Goal: Task Accomplishment & Management: Use online tool/utility

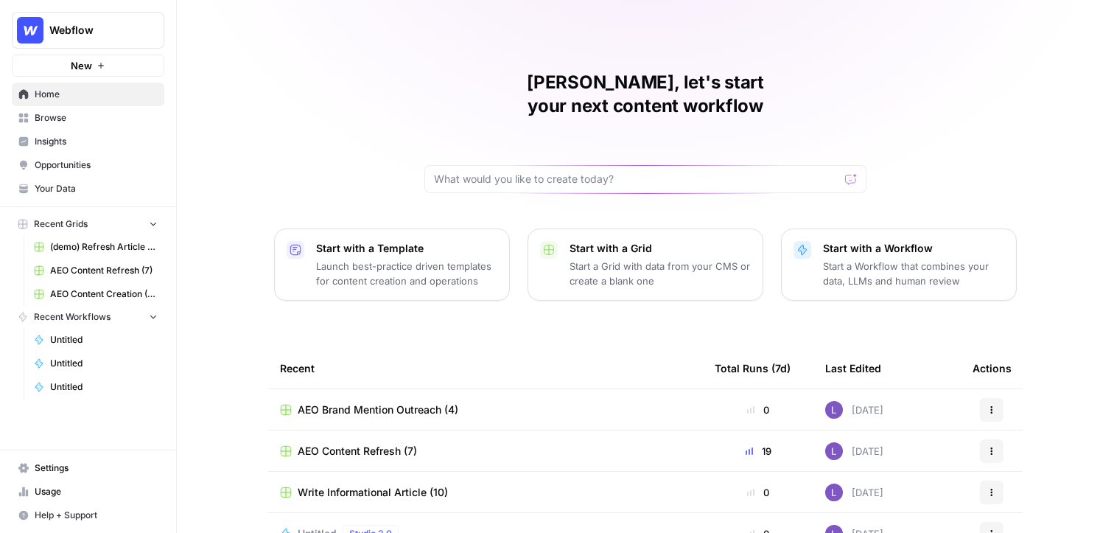
click at [117, 45] on button "Webflow" at bounding box center [88, 30] width 152 height 37
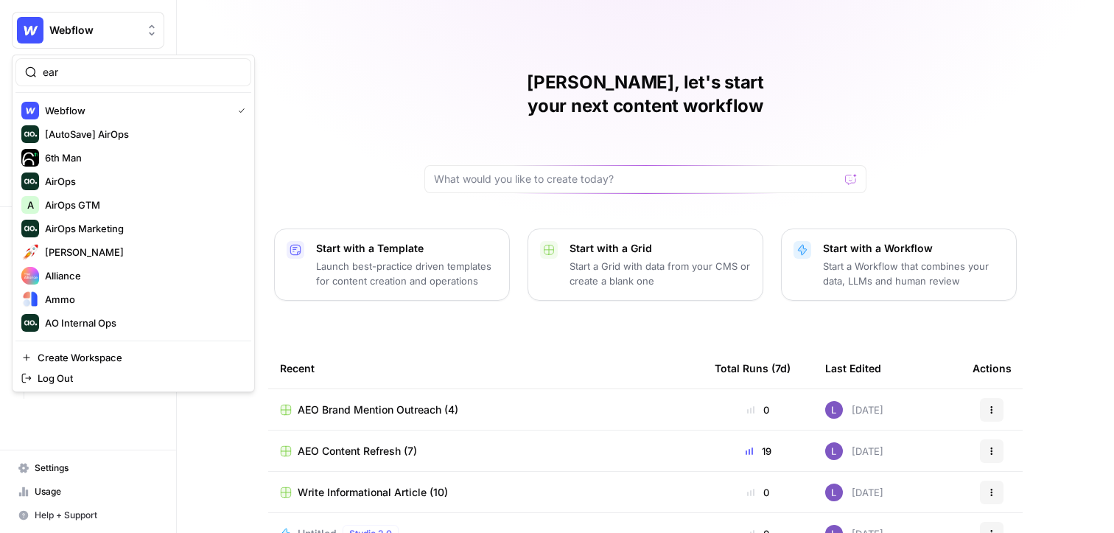
type input "ear"
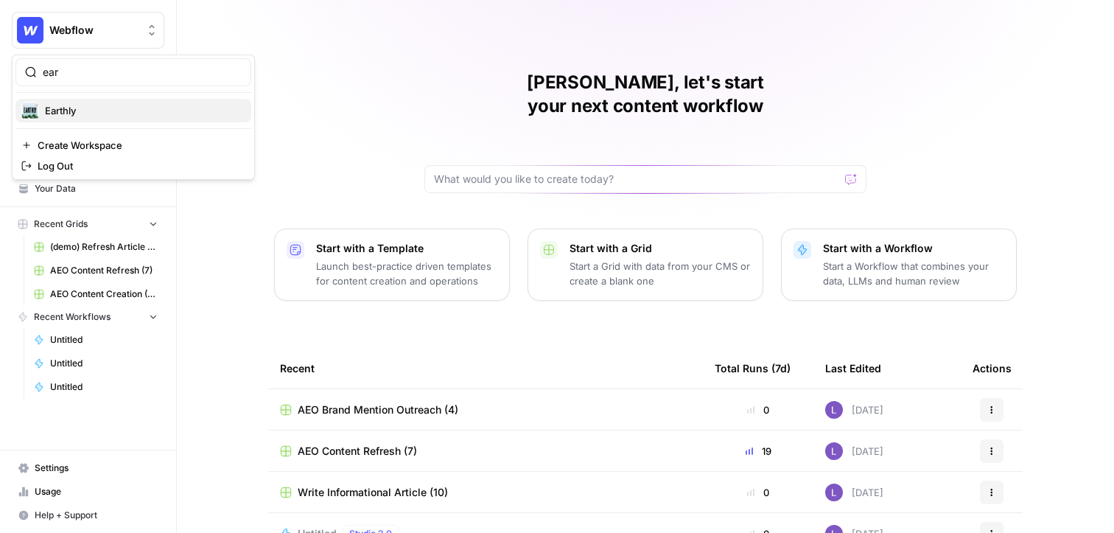
click at [112, 108] on span "Earthly" at bounding box center [142, 110] width 194 height 15
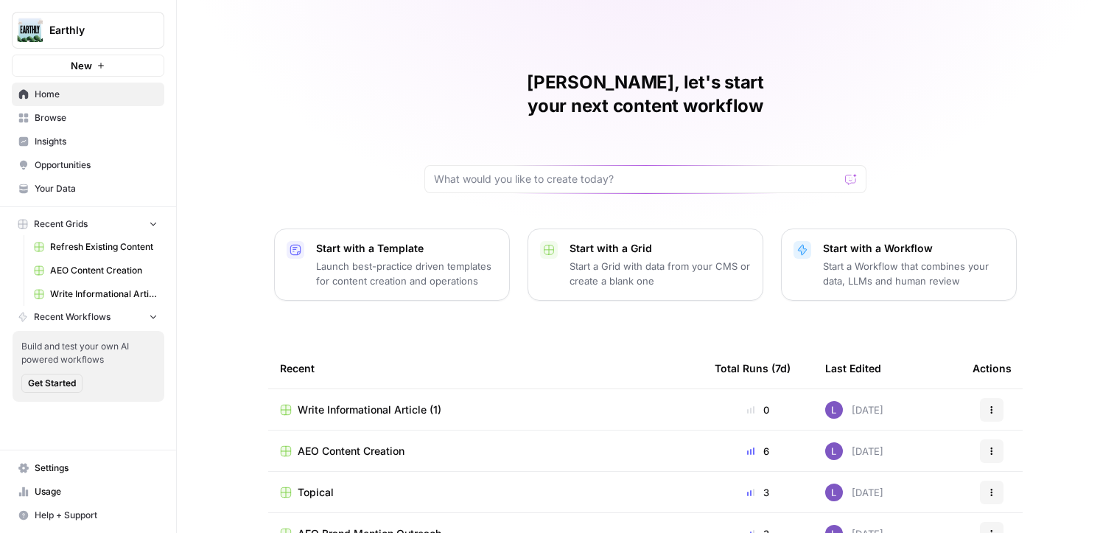
click at [112, 135] on span "Insights" at bounding box center [96, 141] width 123 height 13
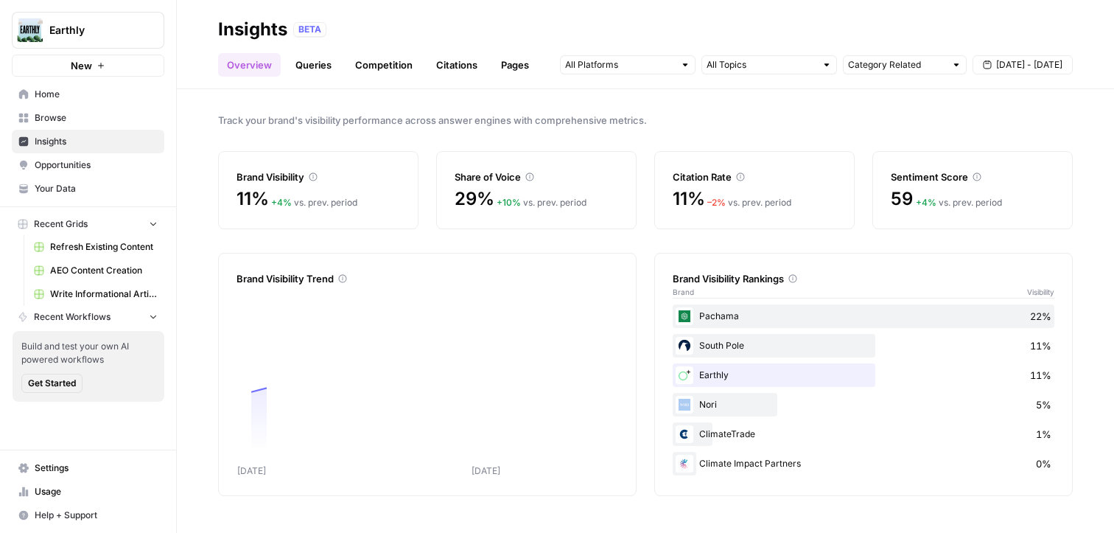
click at [110, 157] on link "Opportunities" at bounding box center [88, 165] width 152 height 24
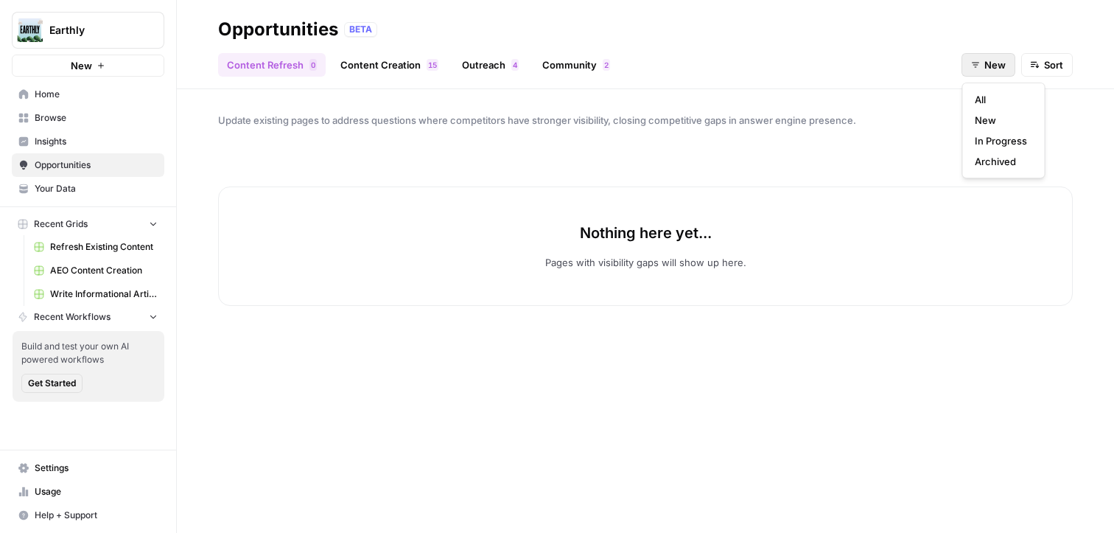
click at [965, 66] on button "New" at bounding box center [988, 65] width 54 height 24
click at [989, 137] on span "In Progress" at bounding box center [1001, 140] width 52 height 15
click at [389, 89] on div "Update existing pages to address questions where competitors have stronger visi…" at bounding box center [645, 310] width 937 height 443
click at [395, 74] on link "Content Creation 5 1" at bounding box center [390, 65] width 116 height 24
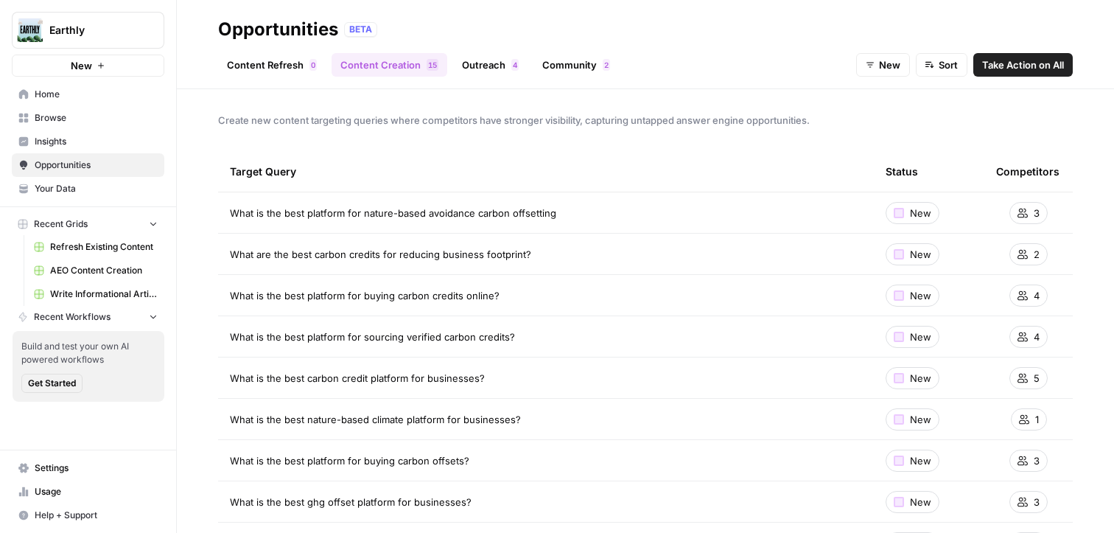
click at [460, 65] on link "Outreach 4" at bounding box center [490, 65] width 74 height 24
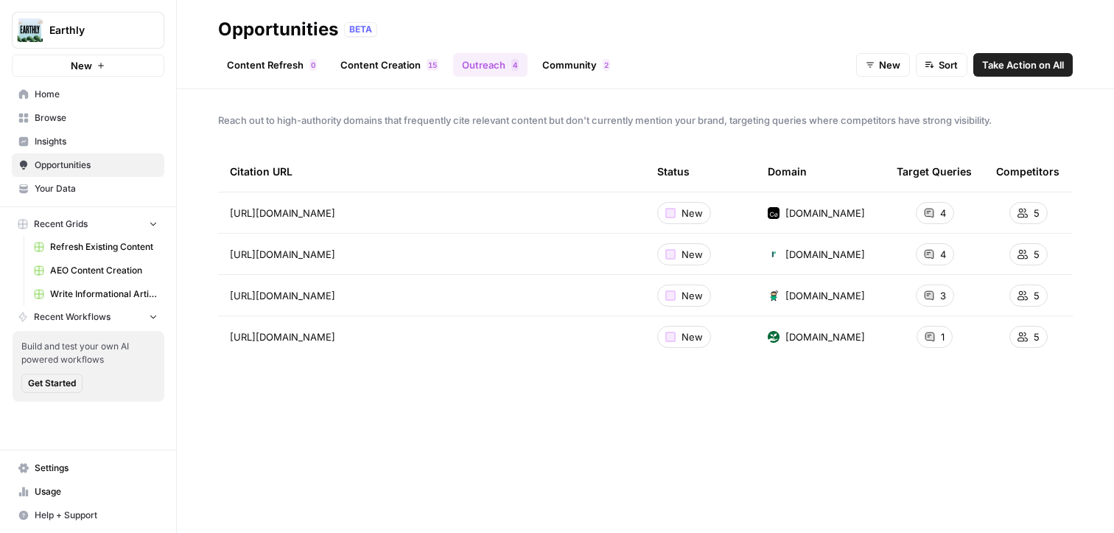
click at [422, 64] on link "Content Creation 5 1" at bounding box center [390, 65] width 116 height 24
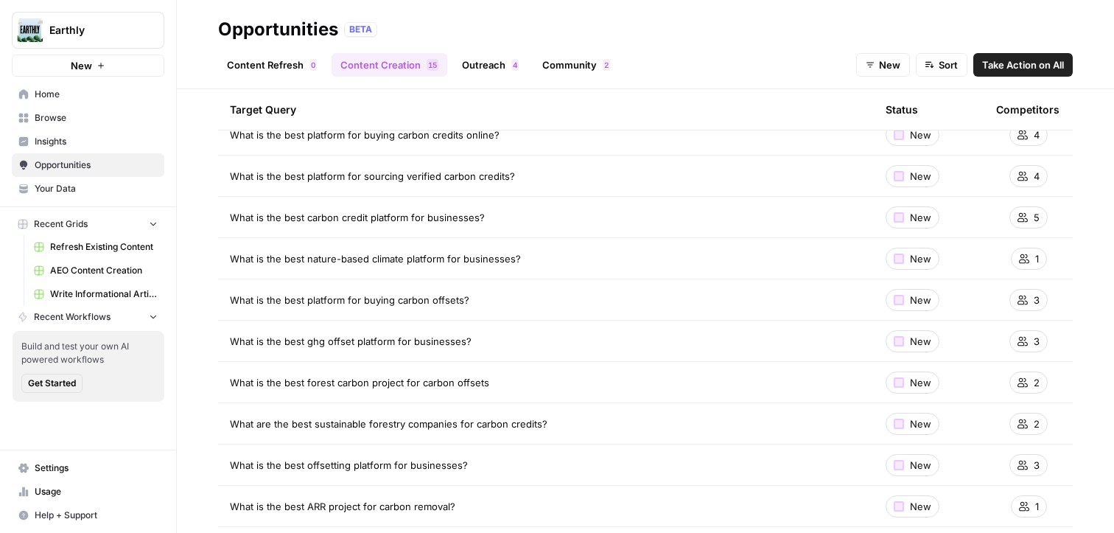
scroll to position [302, 0]
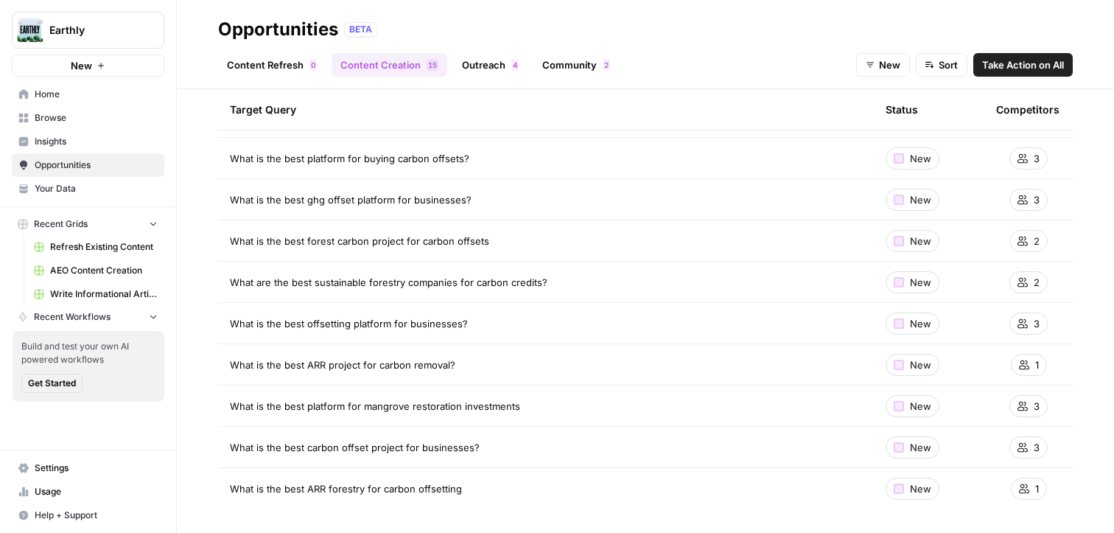
click at [511, 51] on div "Content Refresh 0 Content Creation 5 1 Outreach 4 Community 2 New Sort Take Act…" at bounding box center [645, 58] width 855 height 35
click at [553, 60] on link "Community 2" at bounding box center [575, 65] width 85 height 24
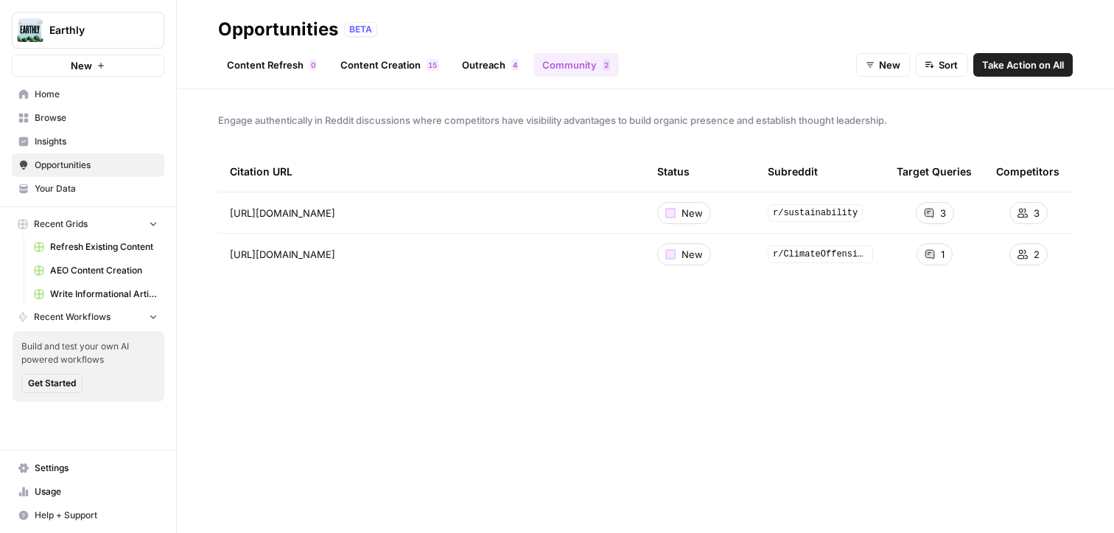
click at [497, 68] on link "Outreach 4" at bounding box center [490, 65] width 74 height 24
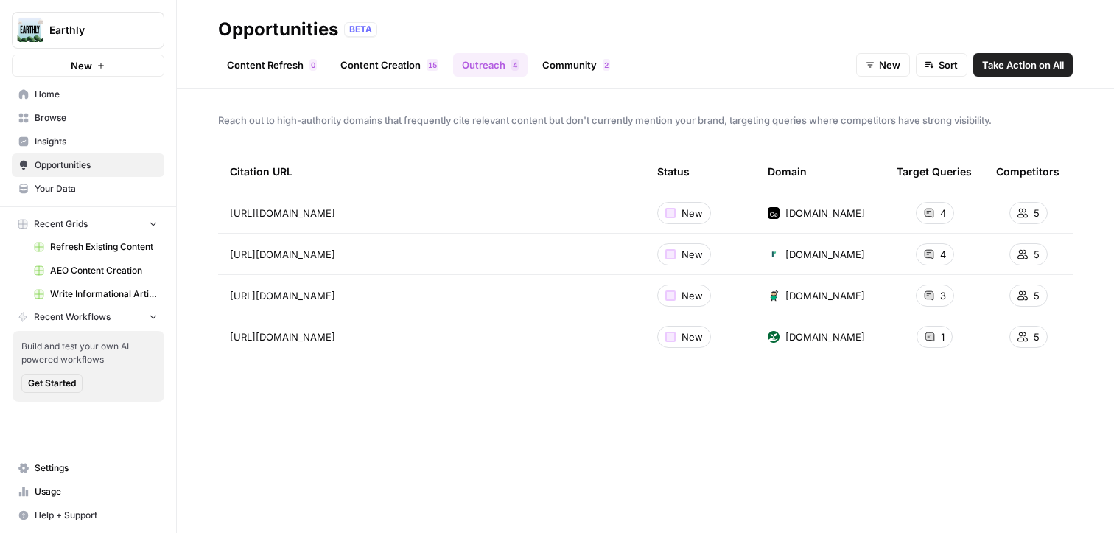
click at [71, 144] on span "Insights" at bounding box center [96, 141] width 123 height 13
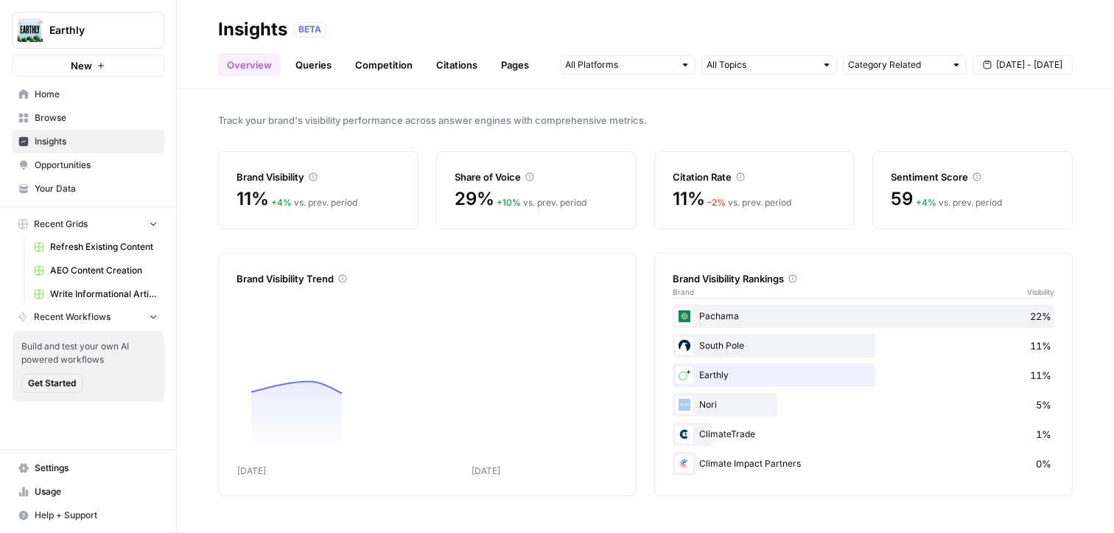
click at [84, 116] on span "Browse" at bounding box center [96, 117] width 123 height 13
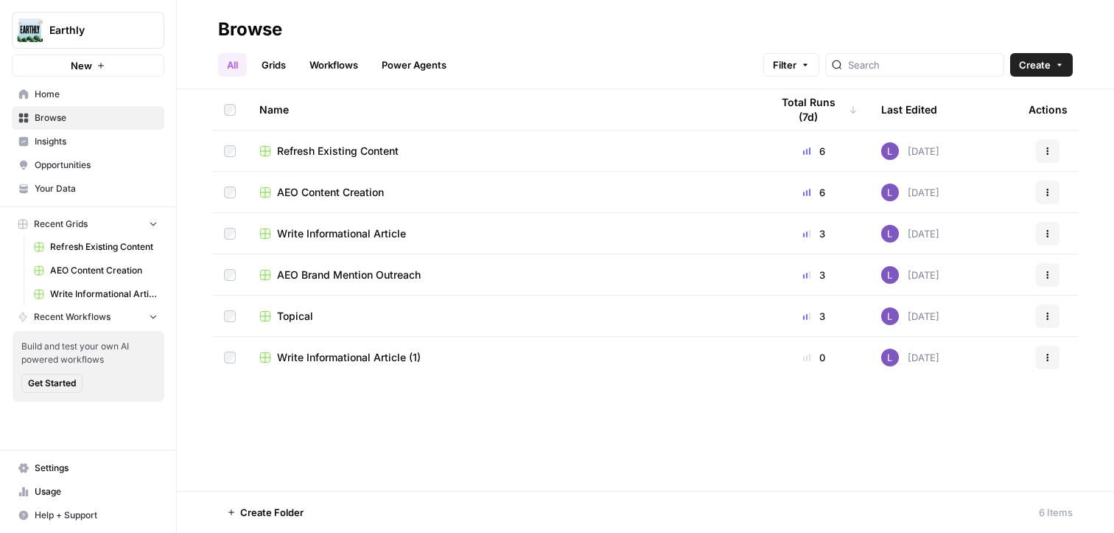
click at [343, 186] on span "AEO Content Creation" at bounding box center [330, 192] width 107 height 15
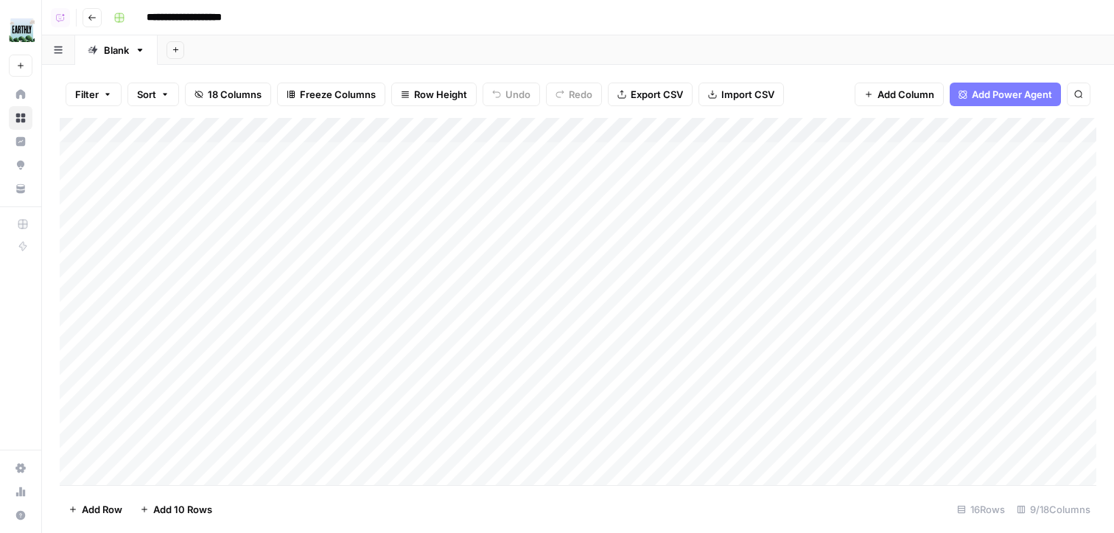
click at [284, 161] on div "Add Column" at bounding box center [578, 301] width 1037 height 367
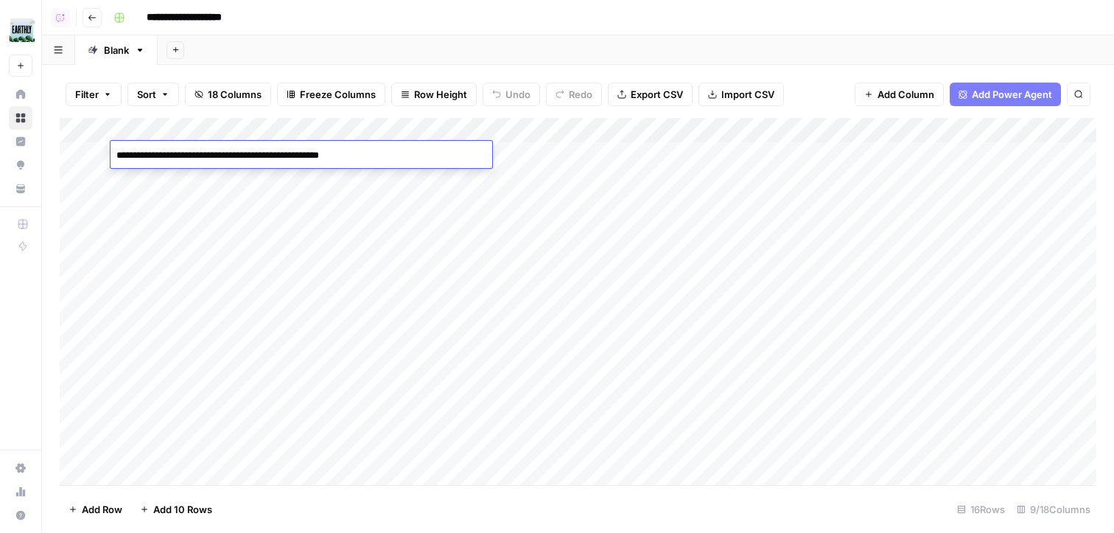
click at [401, 153] on textarea "**********" at bounding box center [302, 155] width 382 height 21
paste textarea
type textarea "**********"
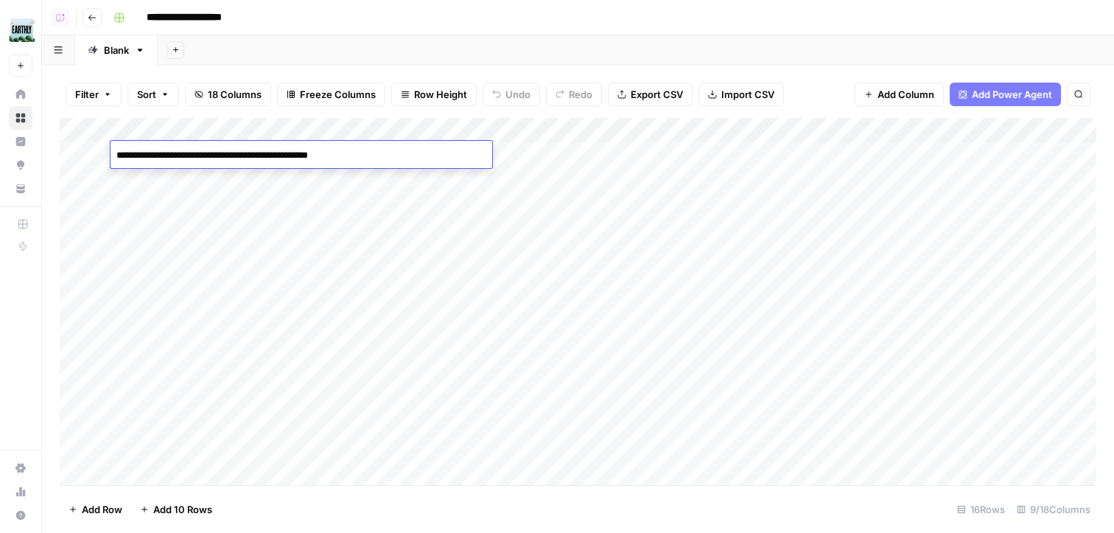
click at [648, 153] on div "Add Column" at bounding box center [578, 301] width 1037 height 367
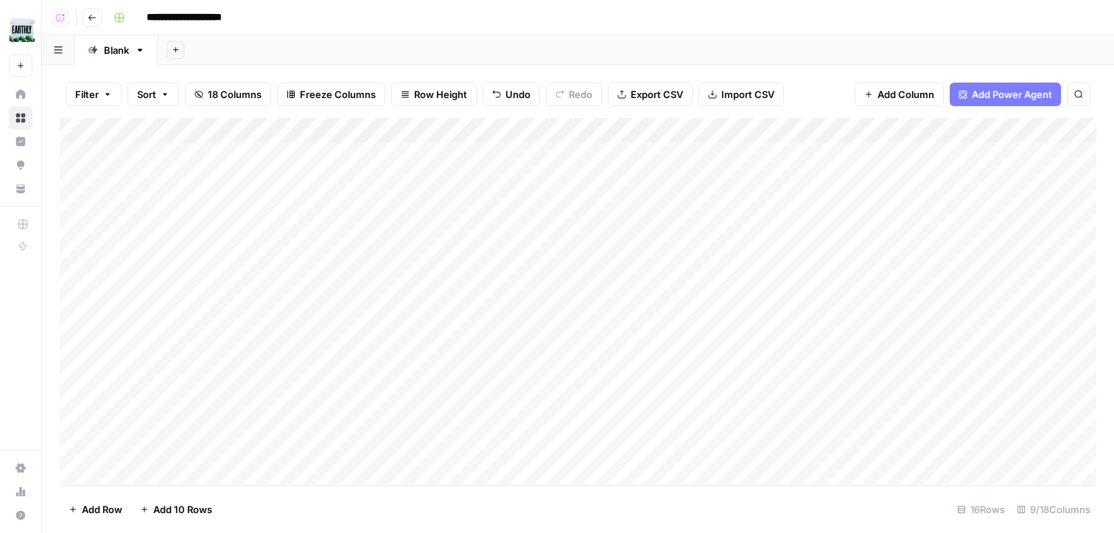
click at [314, 188] on div "Add Column" at bounding box center [578, 301] width 1037 height 367
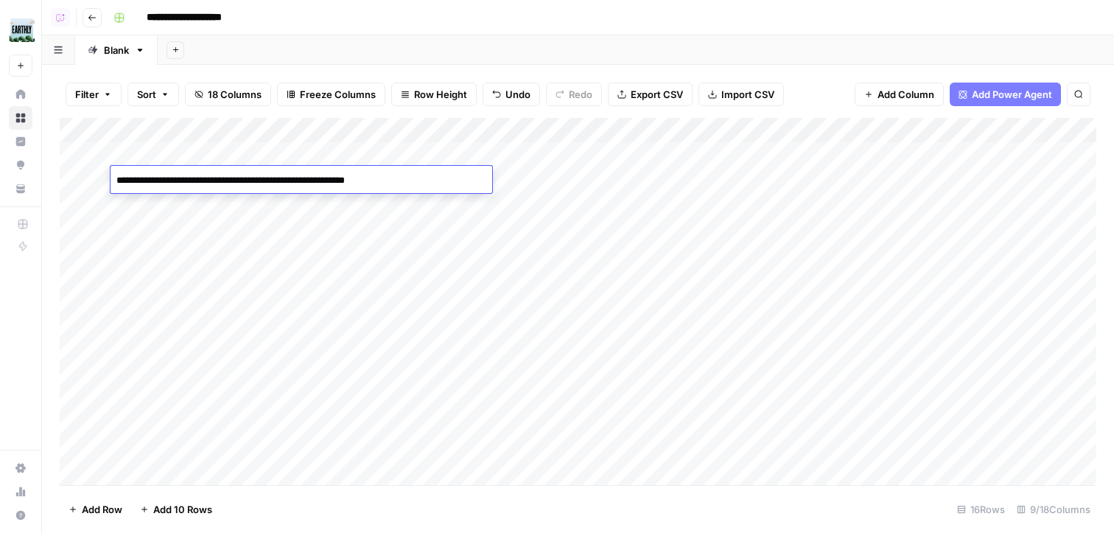
click at [314, 188] on textarea "**********" at bounding box center [302, 180] width 382 height 21
type textarea "**********"
click at [645, 178] on div "Add Column" at bounding box center [578, 301] width 1037 height 367
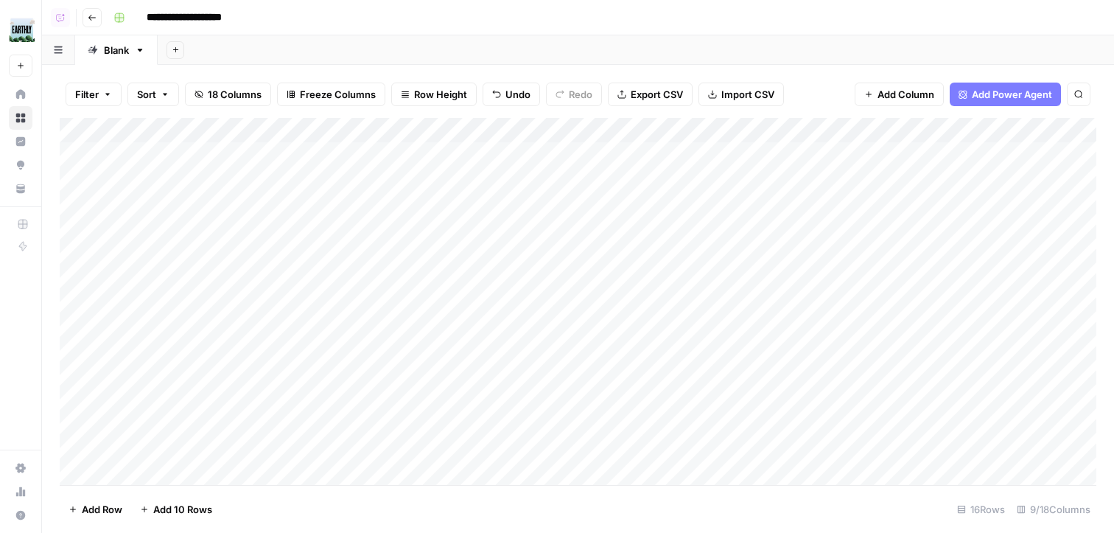
click at [271, 202] on div "Add Column" at bounding box center [578, 301] width 1037 height 367
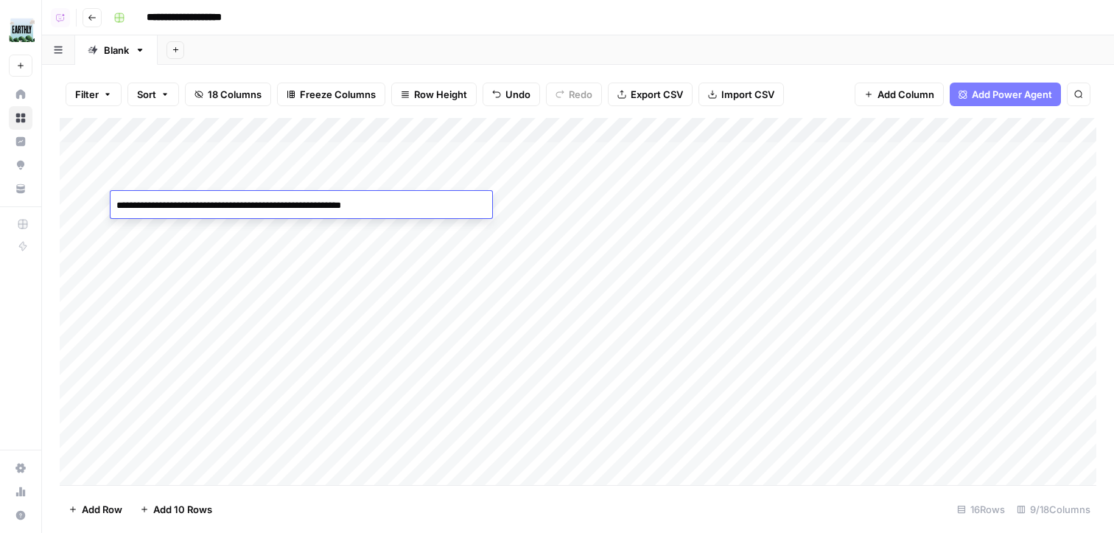
click at [306, 208] on textarea "**********" at bounding box center [302, 205] width 382 height 21
click at [429, 197] on textarea "**********" at bounding box center [302, 205] width 382 height 21
click at [417, 201] on textarea "**********" at bounding box center [302, 205] width 382 height 21
drag, startPoint x: 290, startPoint y: 206, endPoint x: 119, endPoint y: 203, distance: 170.9
click at [119, 203] on textarea "**********" at bounding box center [302, 205] width 382 height 21
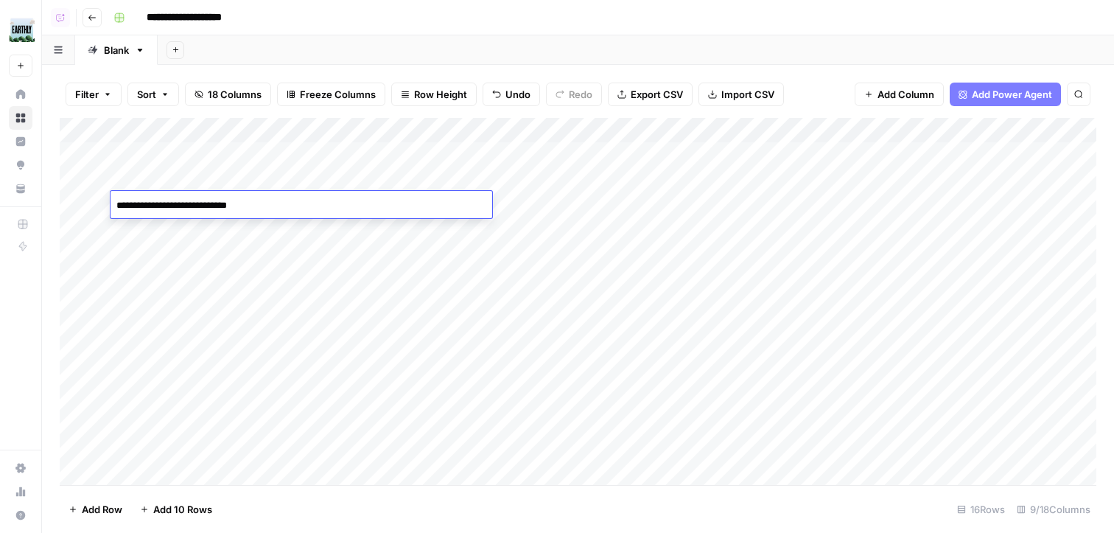
click at [288, 201] on textarea "**********" at bounding box center [302, 205] width 382 height 21
click at [348, 206] on textarea "**********" at bounding box center [302, 205] width 382 height 21
click at [353, 206] on textarea "**********" at bounding box center [302, 205] width 382 height 21
type textarea "**********"
click at [645, 202] on div "Add Column" at bounding box center [578, 301] width 1037 height 367
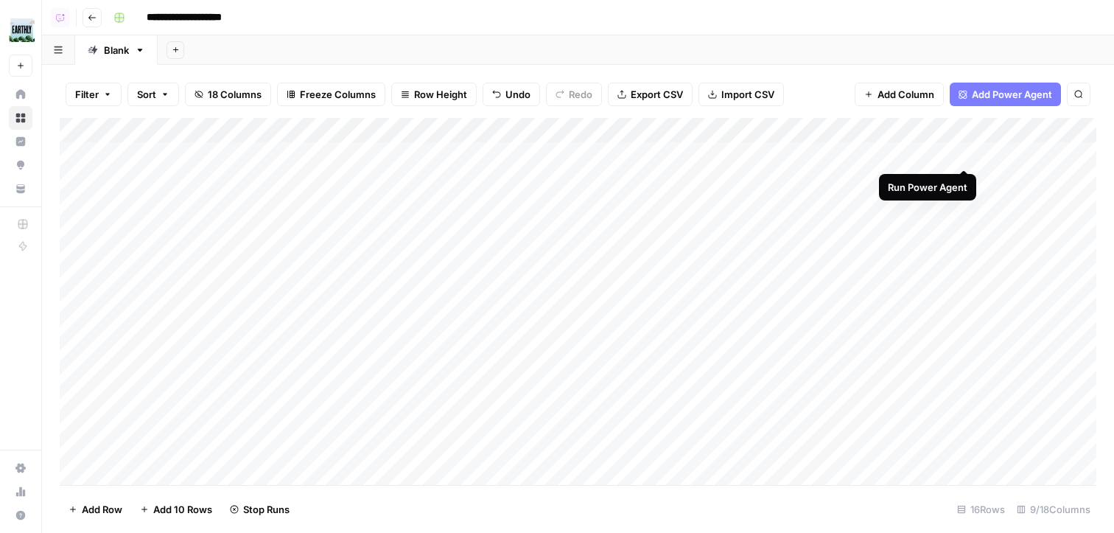
click at [962, 155] on div "Add Column" at bounding box center [578, 301] width 1037 height 367
click at [964, 180] on div "Add Column" at bounding box center [578, 301] width 1037 height 367
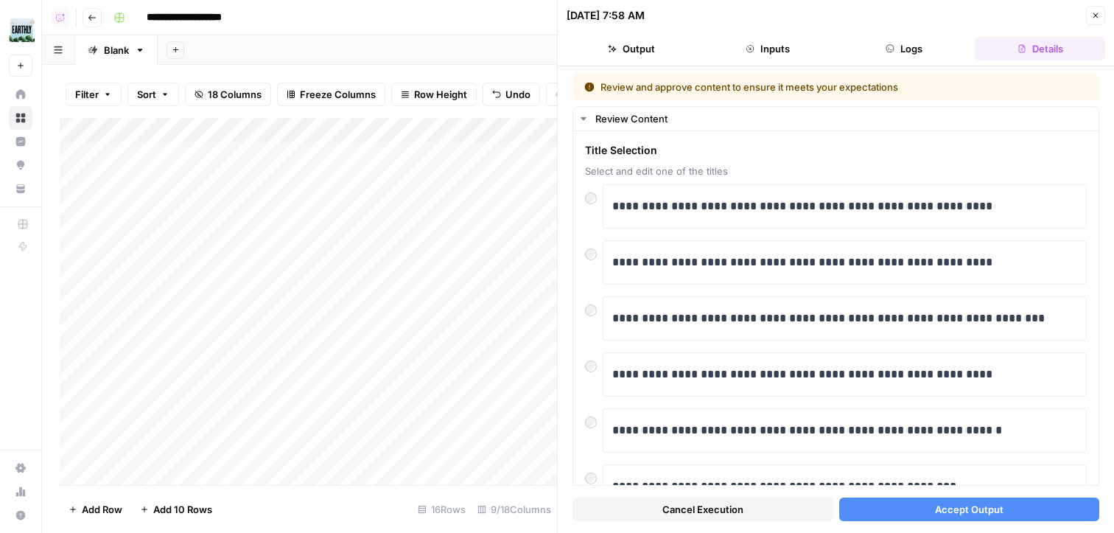
click at [1096, 21] on button "Close" at bounding box center [1095, 15] width 19 height 19
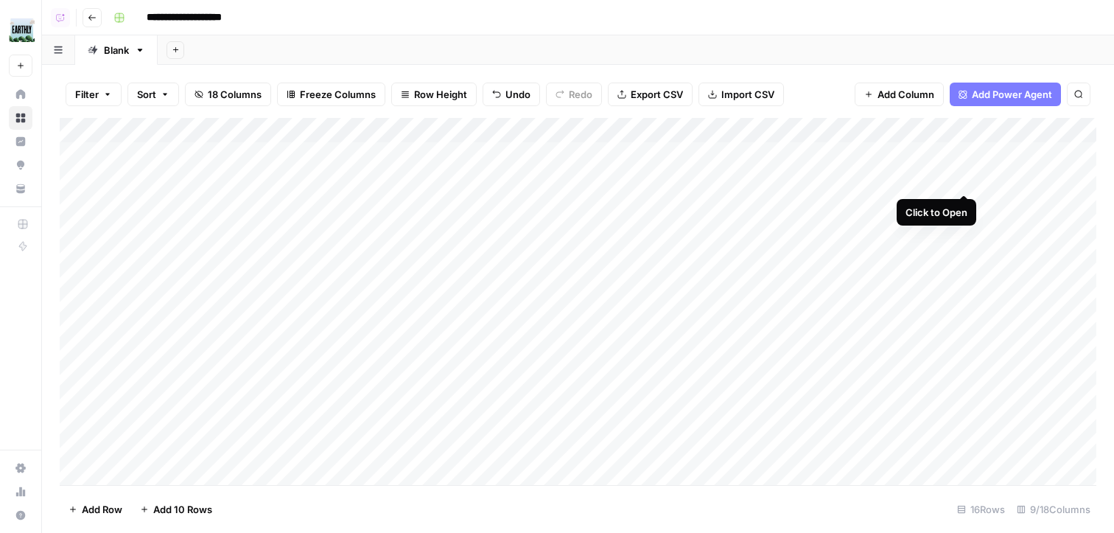
click at [960, 176] on div "Add Column" at bounding box center [578, 301] width 1037 height 367
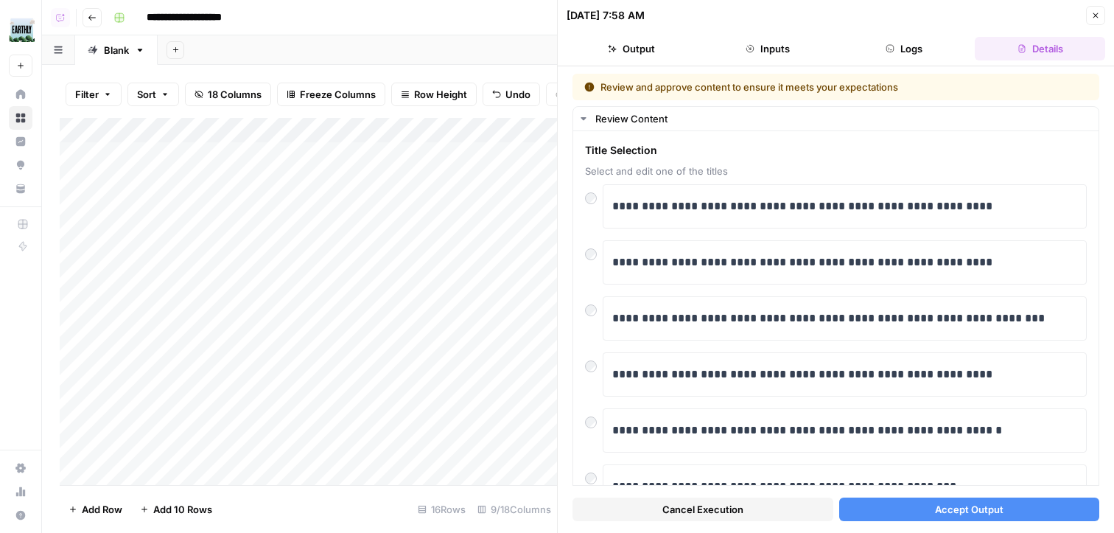
drag, startPoint x: 739, startPoint y: 511, endPoint x: 744, endPoint y: 497, distance: 15.6
click at [739, 511] on span "Cancel Execution" at bounding box center [702, 509] width 81 height 15
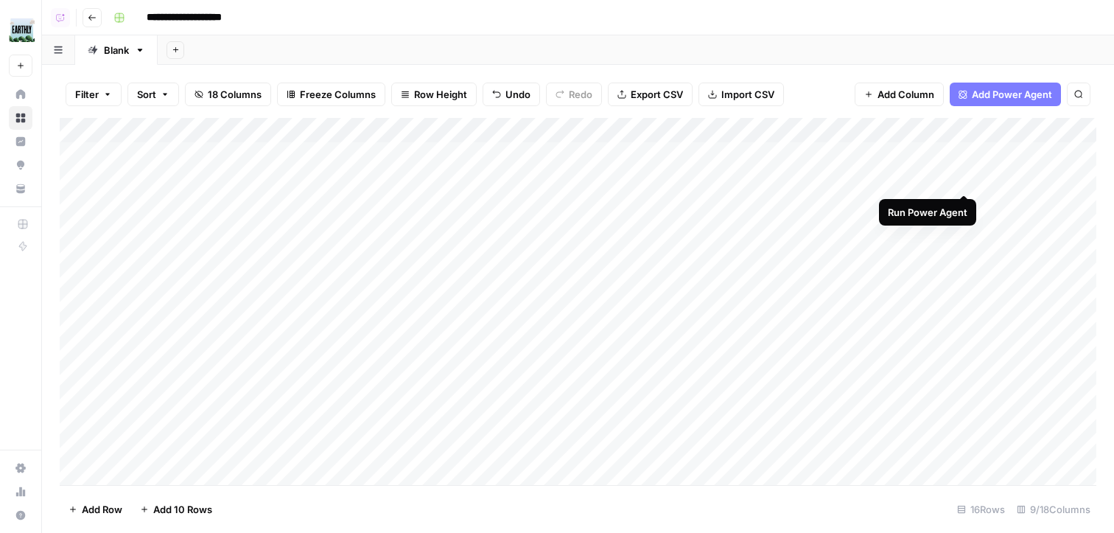
click at [961, 178] on div "Add Column" at bounding box center [578, 301] width 1037 height 367
click at [952, 205] on div "Add Column" at bounding box center [578, 301] width 1037 height 367
click at [930, 205] on div "Add Column" at bounding box center [578, 301] width 1037 height 367
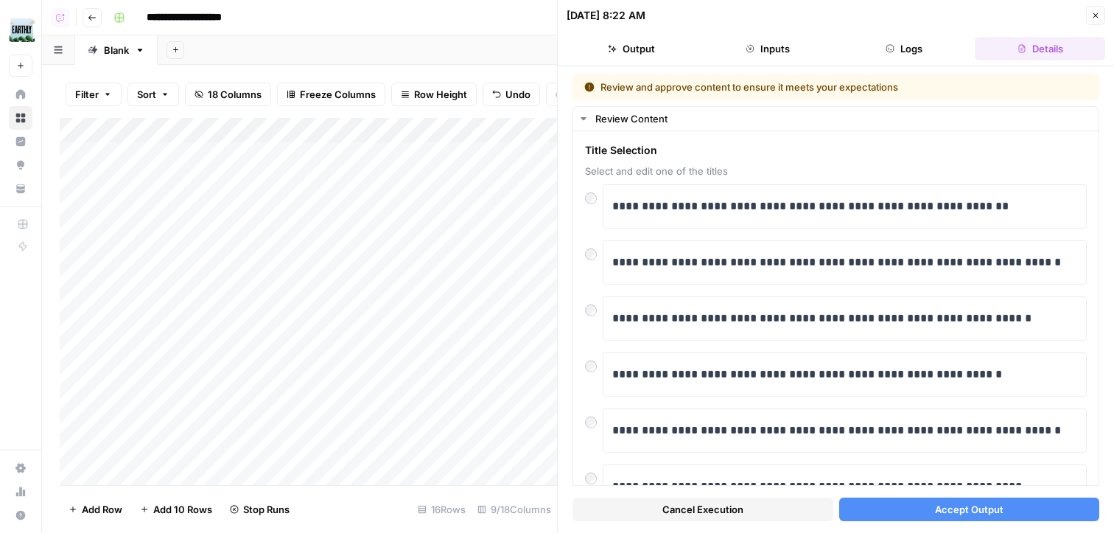
click at [702, 505] on span "Cancel Execution" at bounding box center [702, 509] width 81 height 15
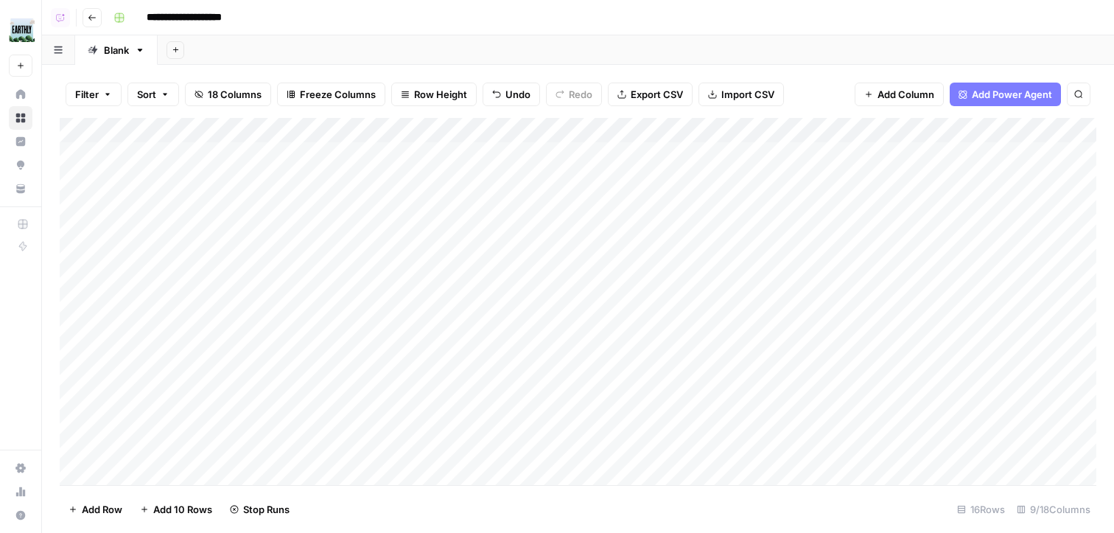
click at [967, 204] on div "Add Column" at bounding box center [578, 301] width 1037 height 367
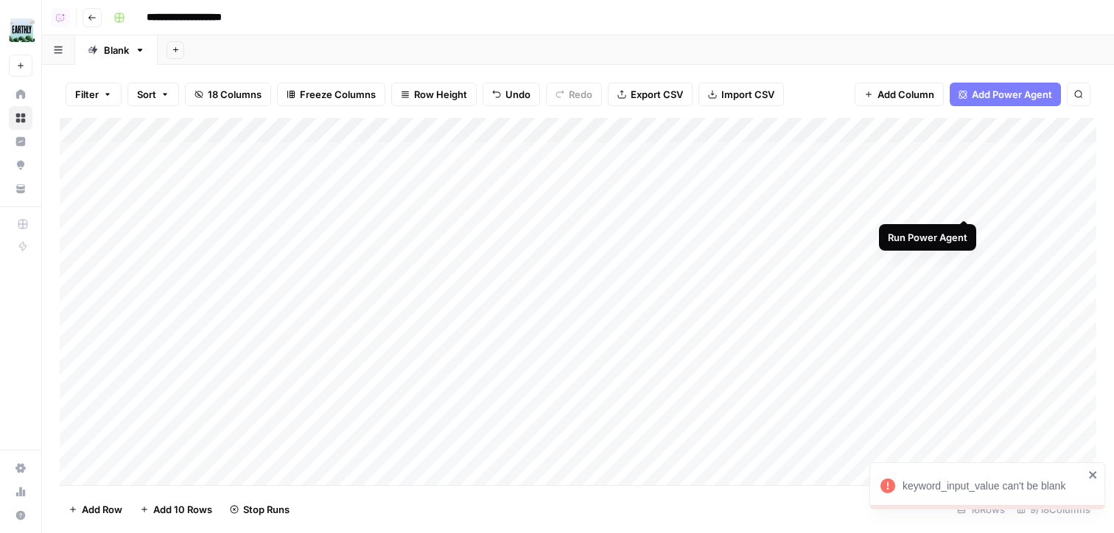
click at [960, 202] on div "Add Column" at bounding box center [578, 301] width 1037 height 367
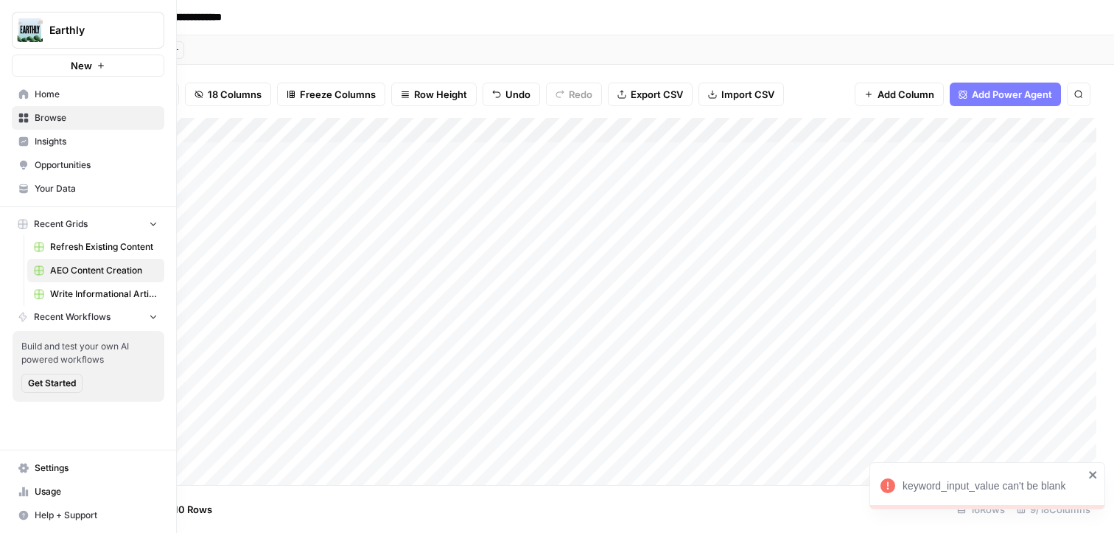
click at [38, 113] on span "Browse" at bounding box center [96, 117] width 123 height 13
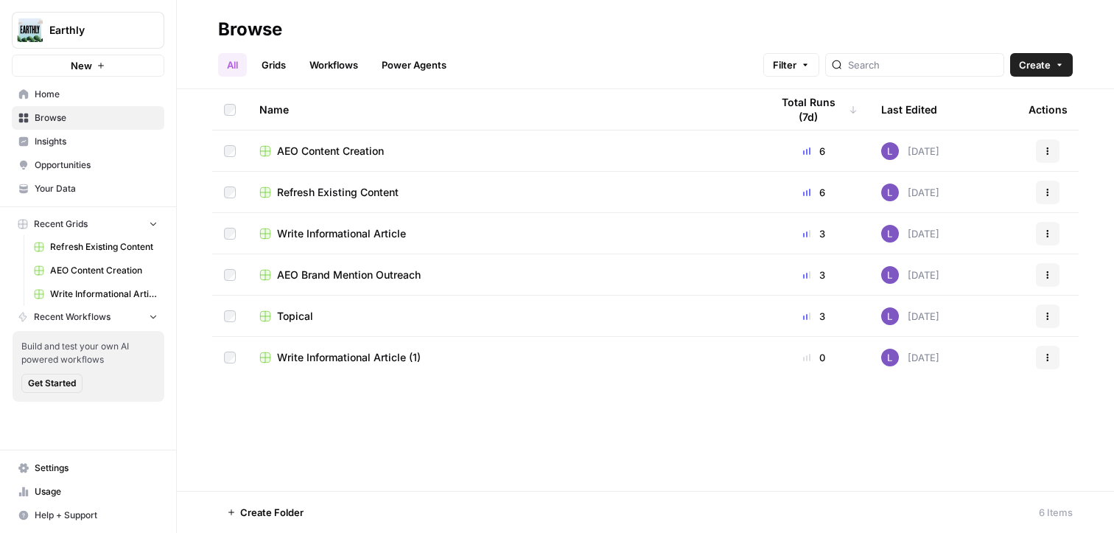
click at [346, 191] on span "Refresh Existing Content" at bounding box center [338, 192] width 122 height 15
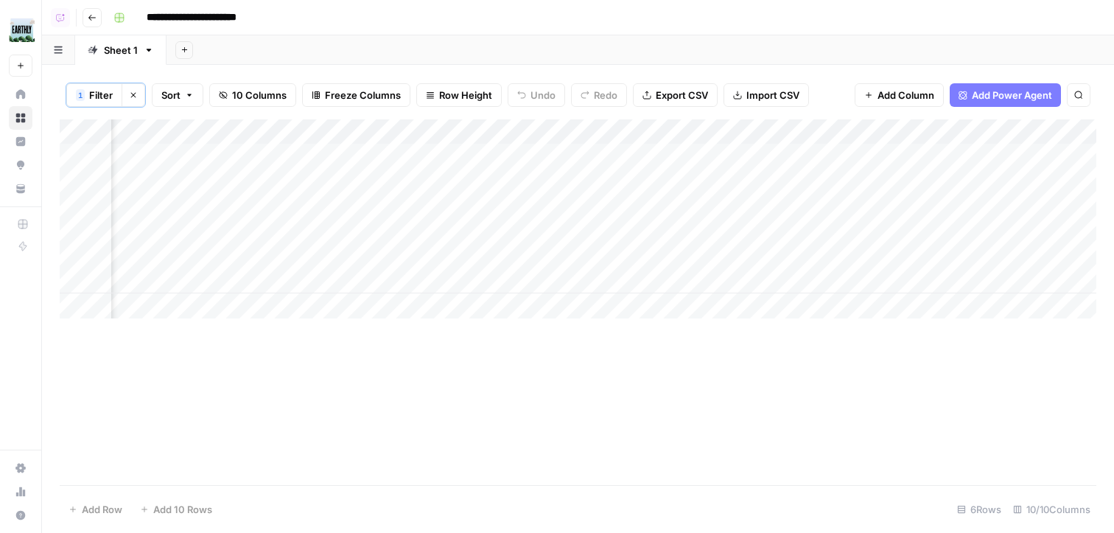
scroll to position [0, 387]
click at [667, 152] on div "Add Column" at bounding box center [578, 218] width 1037 height 199
click at [676, 182] on div "Add Column" at bounding box center [578, 218] width 1037 height 199
click at [676, 209] on div "Add Column" at bounding box center [578, 218] width 1037 height 199
click at [680, 232] on div "Add Column" at bounding box center [578, 218] width 1037 height 199
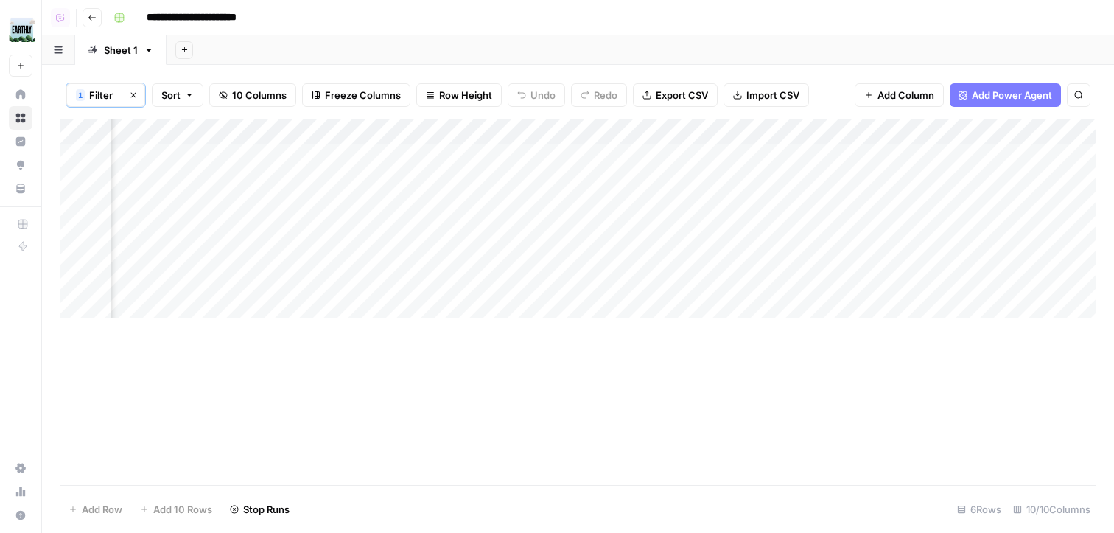
scroll to position [0, 0]
click at [96, 31] on header "**********" at bounding box center [578, 17] width 1072 height 35
click at [98, 21] on button "Go back" at bounding box center [92, 17] width 19 height 19
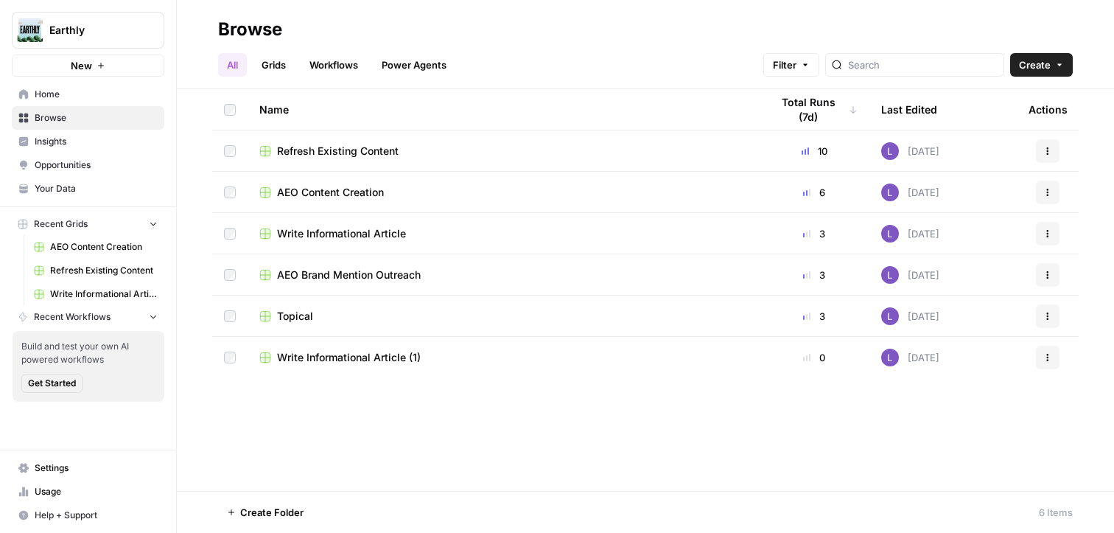
click at [340, 361] on span "Write Informational Article (1)" at bounding box center [349, 357] width 144 height 15
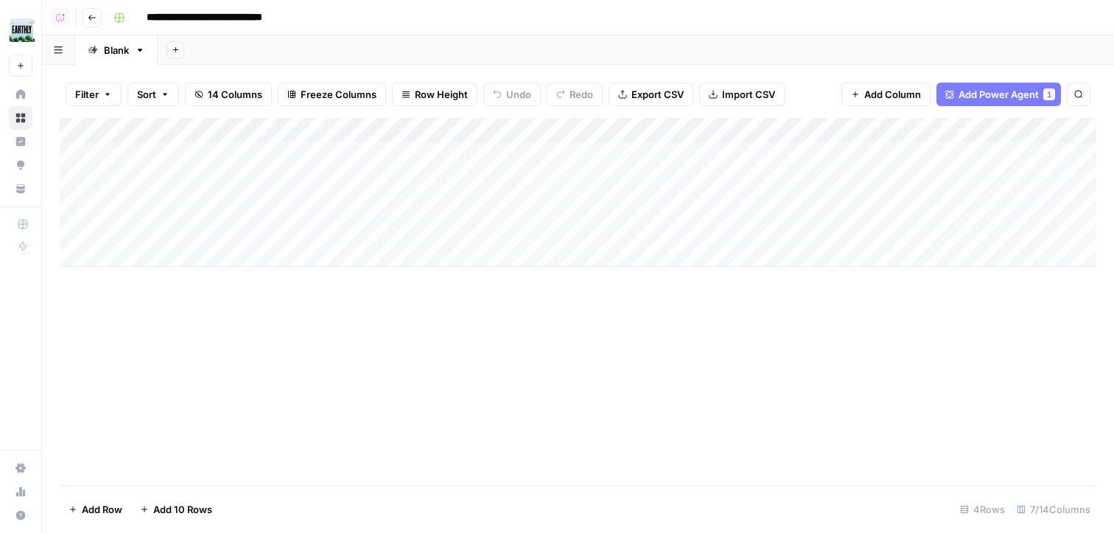
click at [209, 169] on div "Add Column" at bounding box center [578, 192] width 1037 height 149
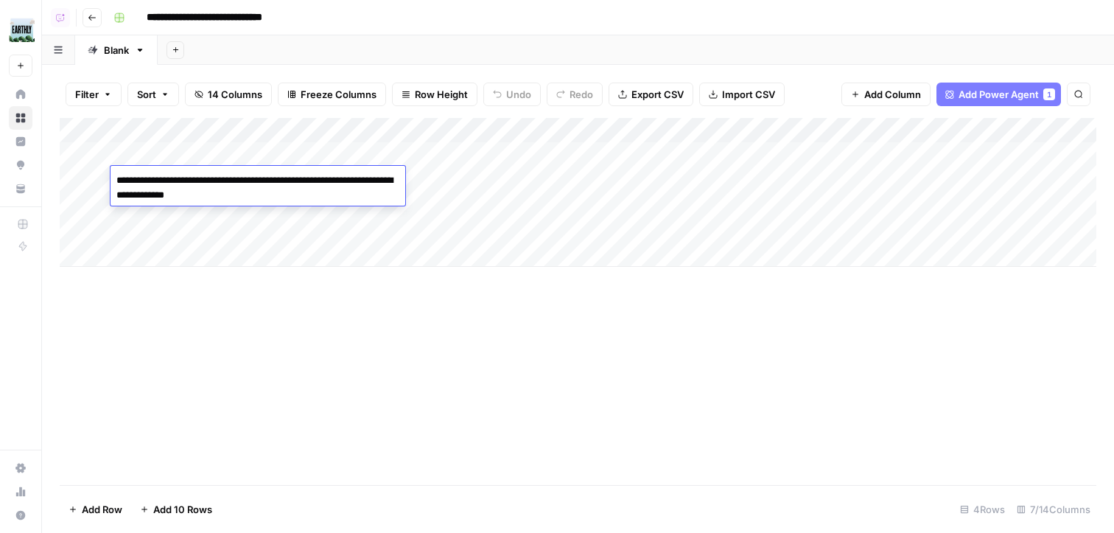
click at [221, 158] on div "Add Column" at bounding box center [578, 192] width 1037 height 149
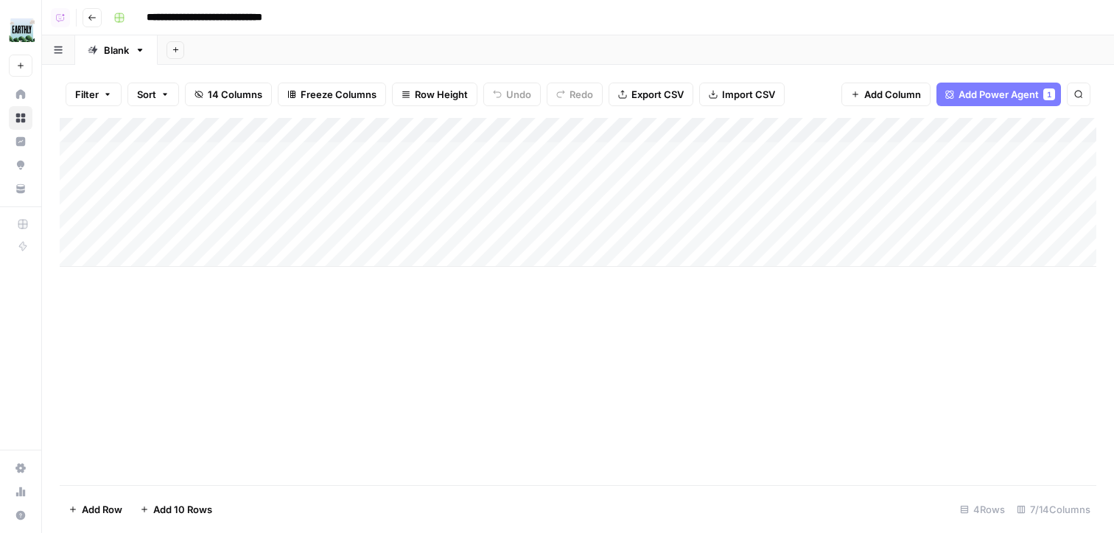
click at [221, 158] on div "Add Column" at bounding box center [578, 192] width 1037 height 149
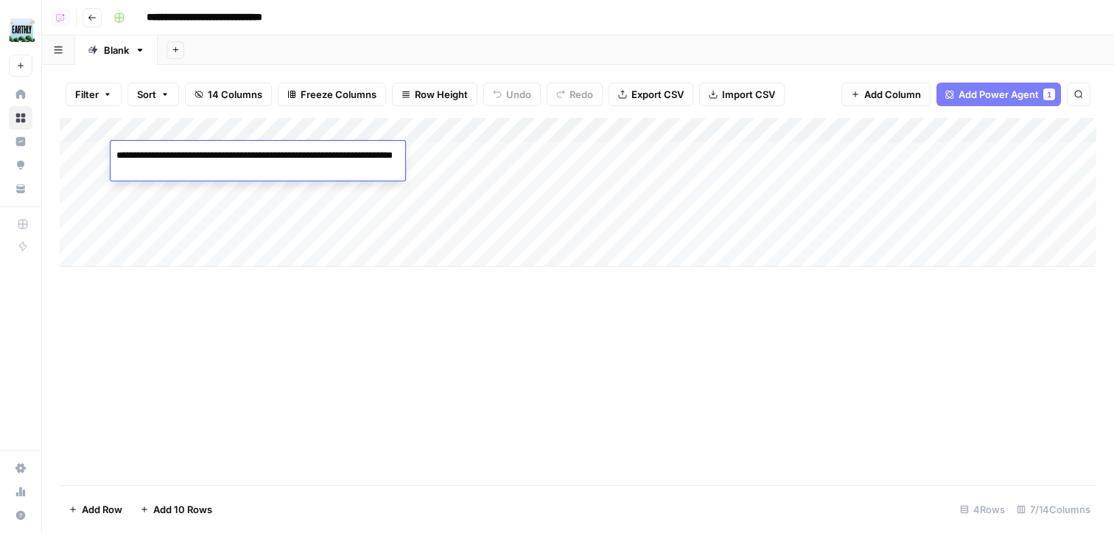
click at [221, 158] on textarea "**********" at bounding box center [258, 162] width 295 height 35
click at [246, 208] on div "Add Column" at bounding box center [578, 192] width 1037 height 149
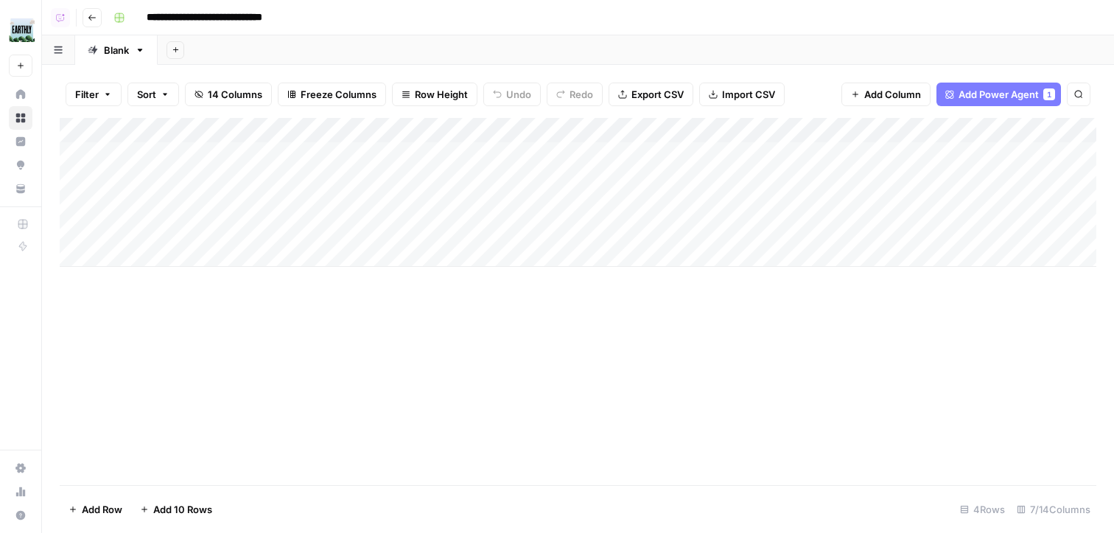
click at [246, 208] on div "Add Column" at bounding box center [578, 192] width 1037 height 149
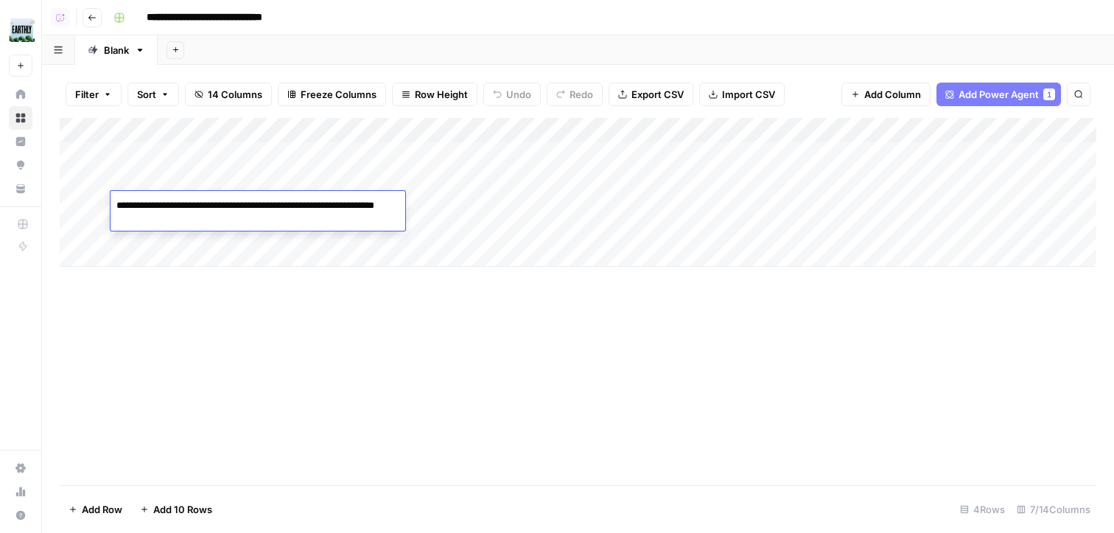
click at [246, 236] on div "Add Column" at bounding box center [578, 192] width 1037 height 149
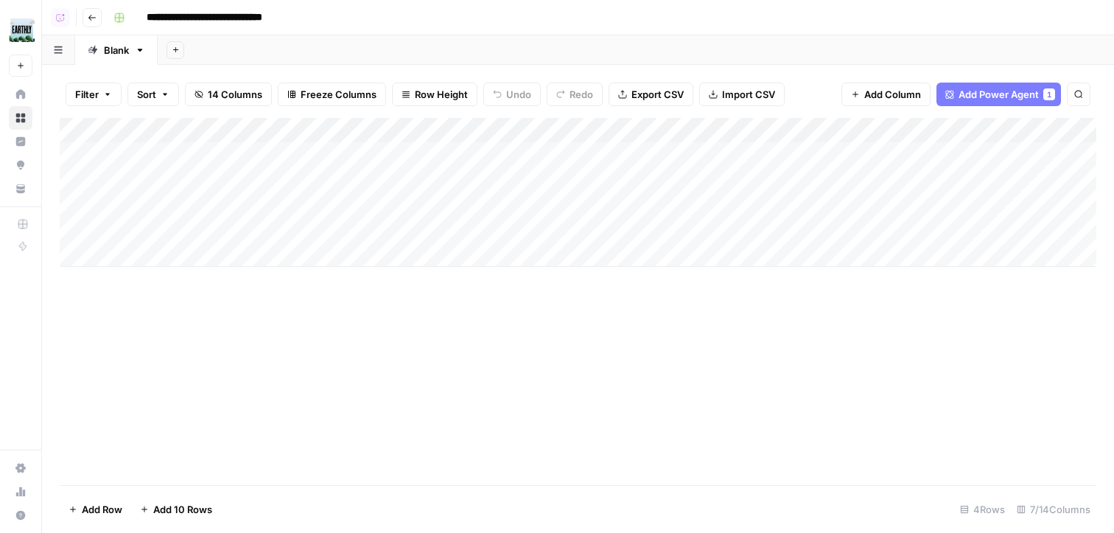
click at [246, 236] on div "Add Column" at bounding box center [578, 192] width 1037 height 149
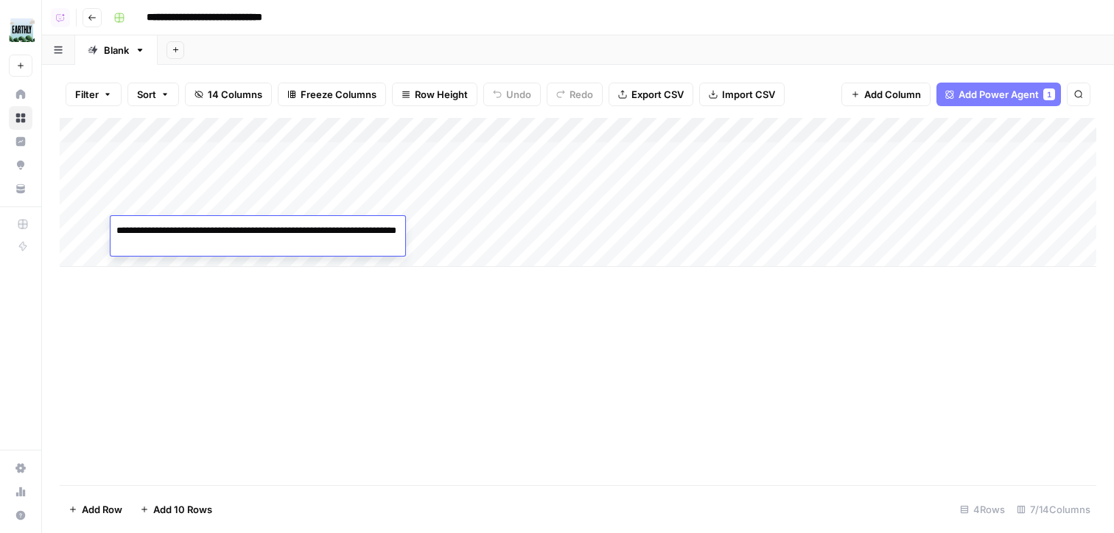
click at [246, 236] on textarea "**********" at bounding box center [258, 237] width 295 height 35
click at [227, 216] on div "**********" at bounding box center [258, 236] width 295 height 40
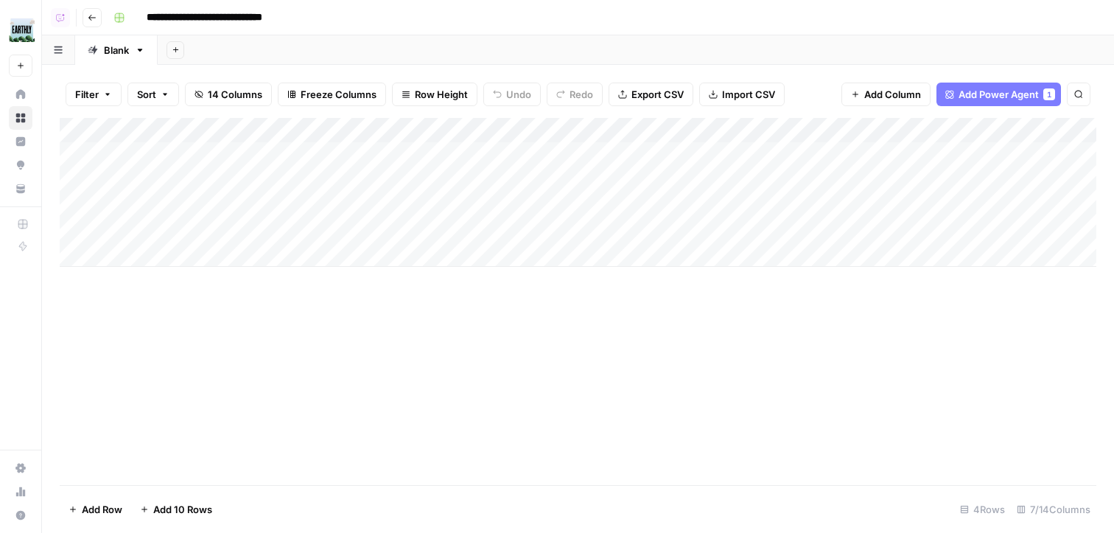
click at [208, 178] on div "Add Column" at bounding box center [578, 192] width 1037 height 149
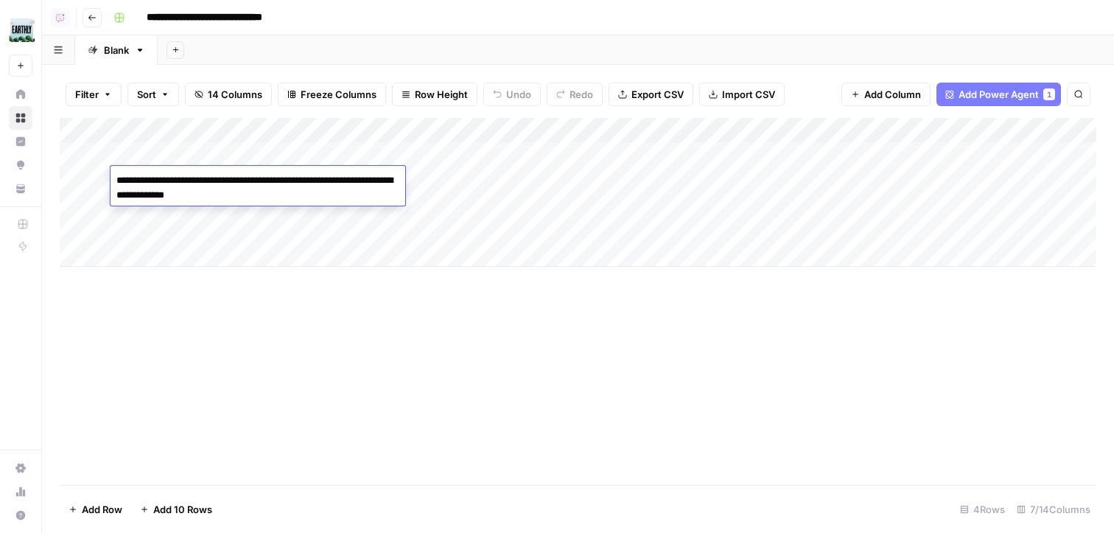
click at [208, 178] on textarea "**********" at bounding box center [258, 187] width 295 height 35
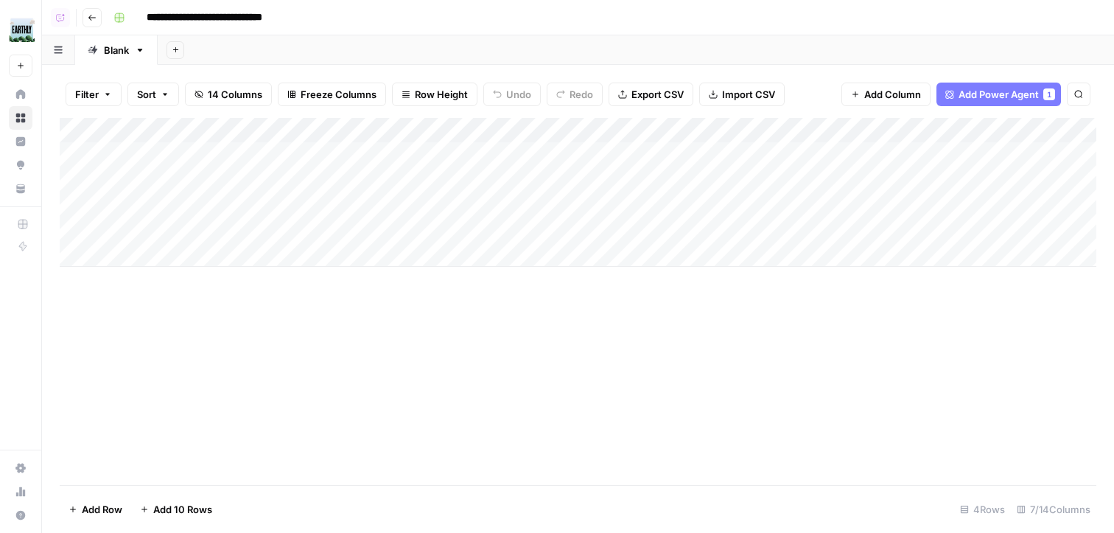
click at [214, 155] on div "Add Column" at bounding box center [578, 192] width 1037 height 149
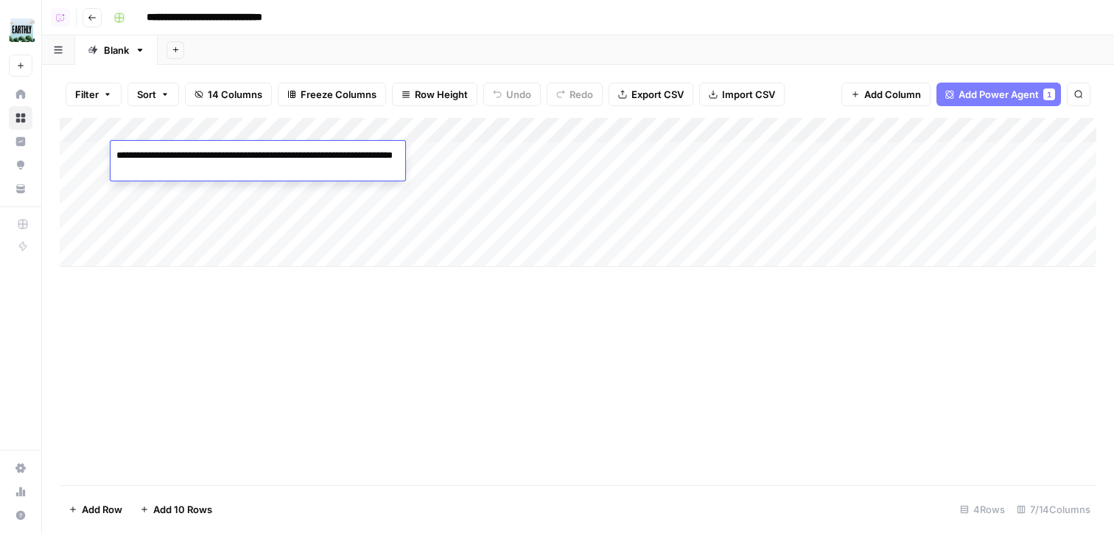
click at [214, 155] on textarea "**********" at bounding box center [258, 162] width 295 height 35
click at [93, 18] on icon "button" at bounding box center [92, 17] width 9 height 9
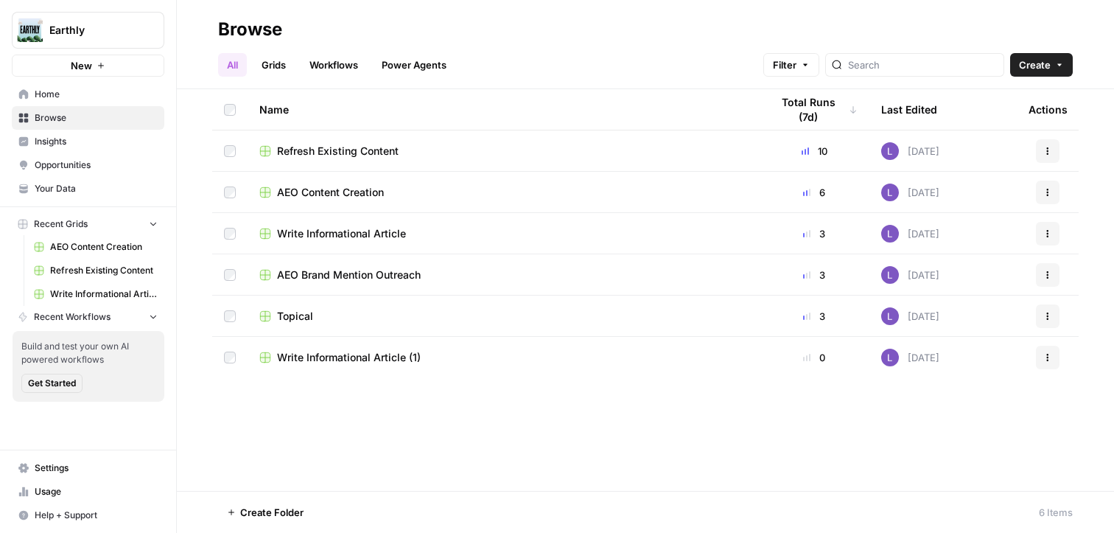
click at [358, 190] on span "AEO Content Creation" at bounding box center [330, 192] width 107 height 15
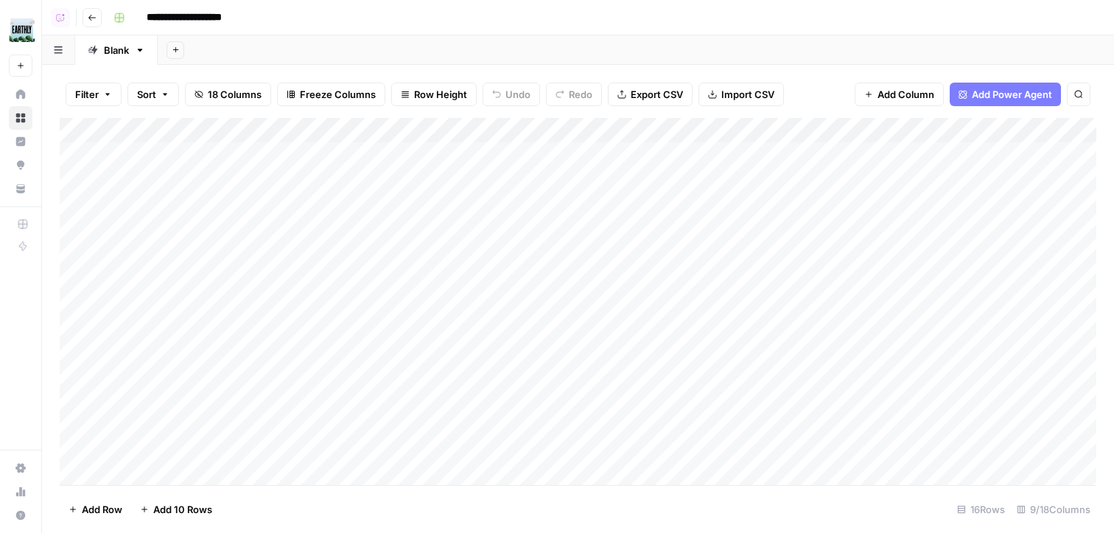
click at [283, 221] on div "Add Column" at bounding box center [578, 301] width 1037 height 367
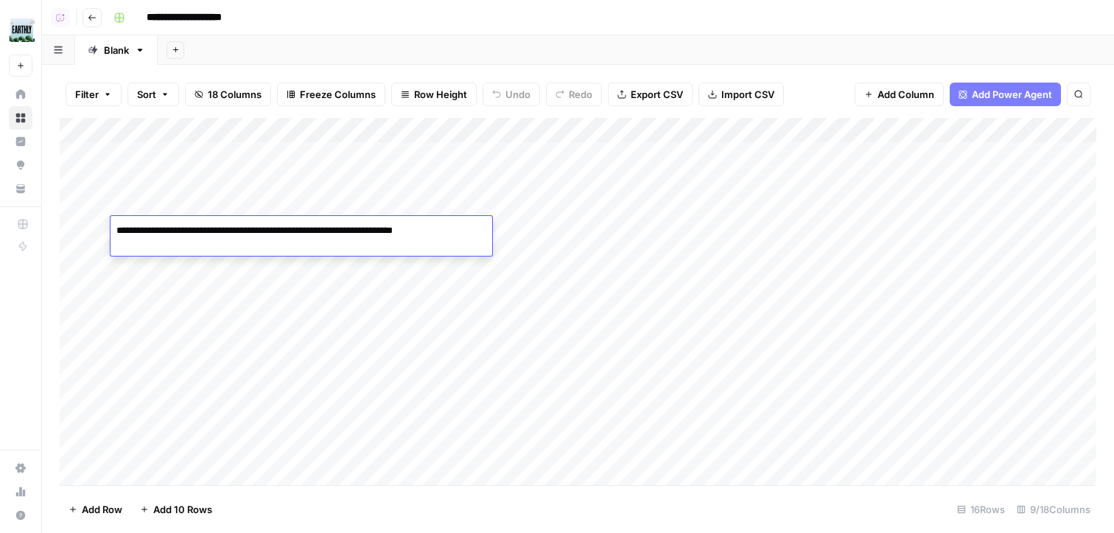
click at [139, 230] on textarea "**********" at bounding box center [302, 230] width 382 height 21
click at [354, 231] on textarea "**********" at bounding box center [302, 237] width 382 height 35
type textarea "**********"
click at [353, 248] on textarea "**********" at bounding box center [302, 237] width 382 height 35
click at [565, 222] on div "Add Column" at bounding box center [578, 301] width 1037 height 367
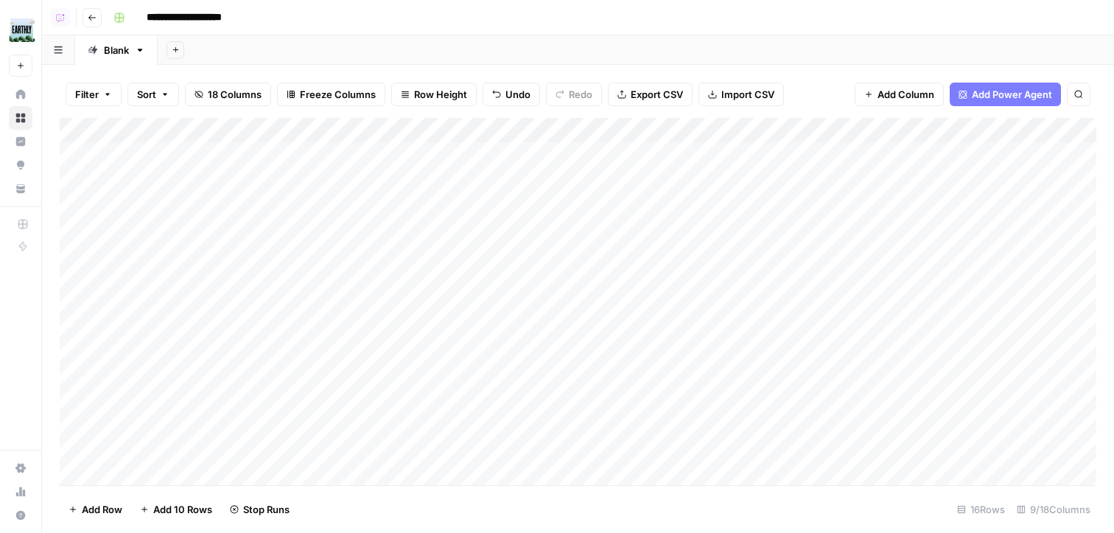
scroll to position [0, 30]
click at [913, 204] on div "Add Column" at bounding box center [578, 301] width 1037 height 367
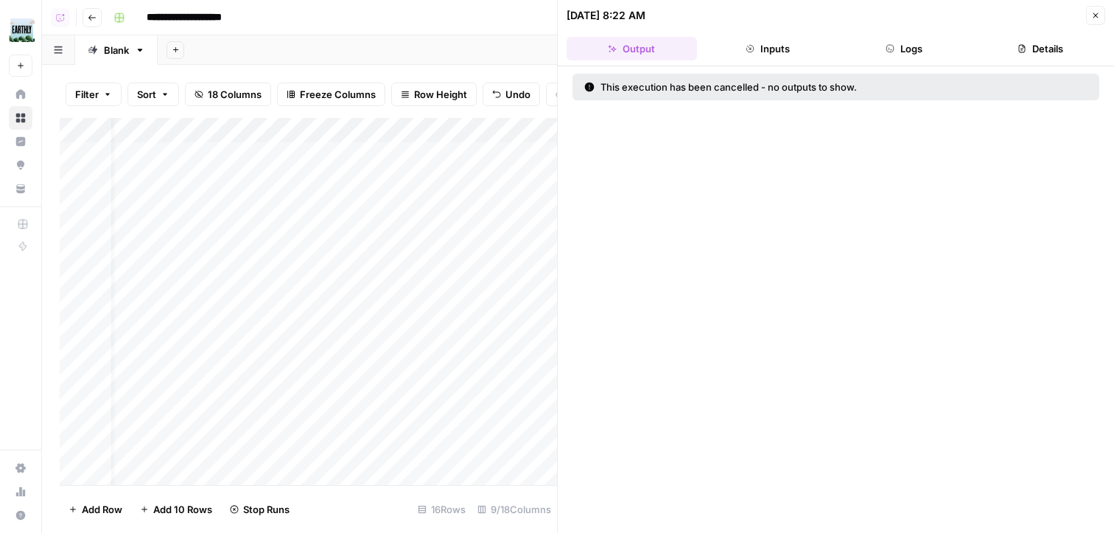
click at [1019, 50] on icon "button" at bounding box center [1021, 48] width 9 height 9
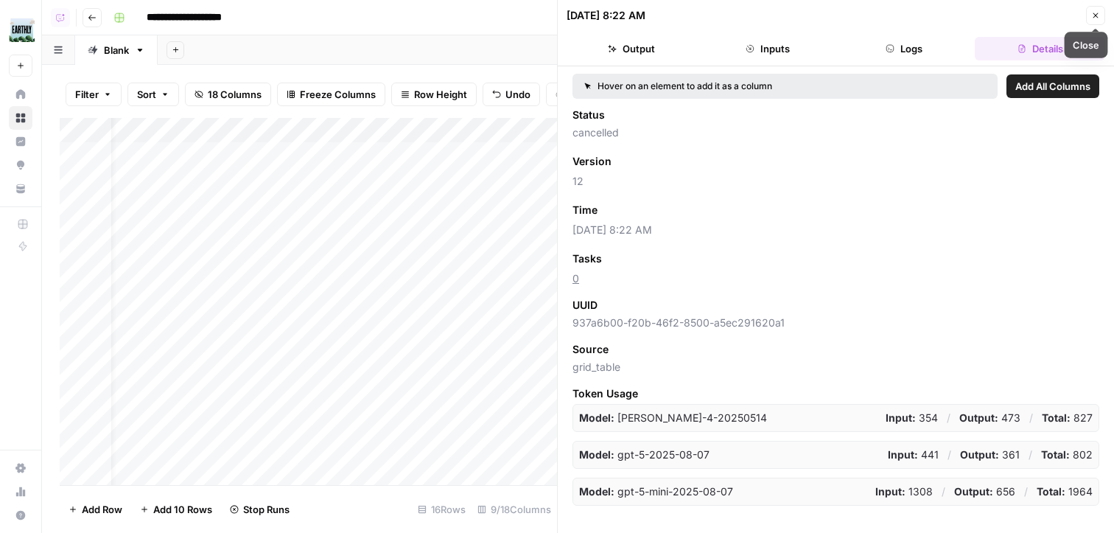
click at [1088, 8] on button "Close" at bounding box center [1095, 15] width 19 height 19
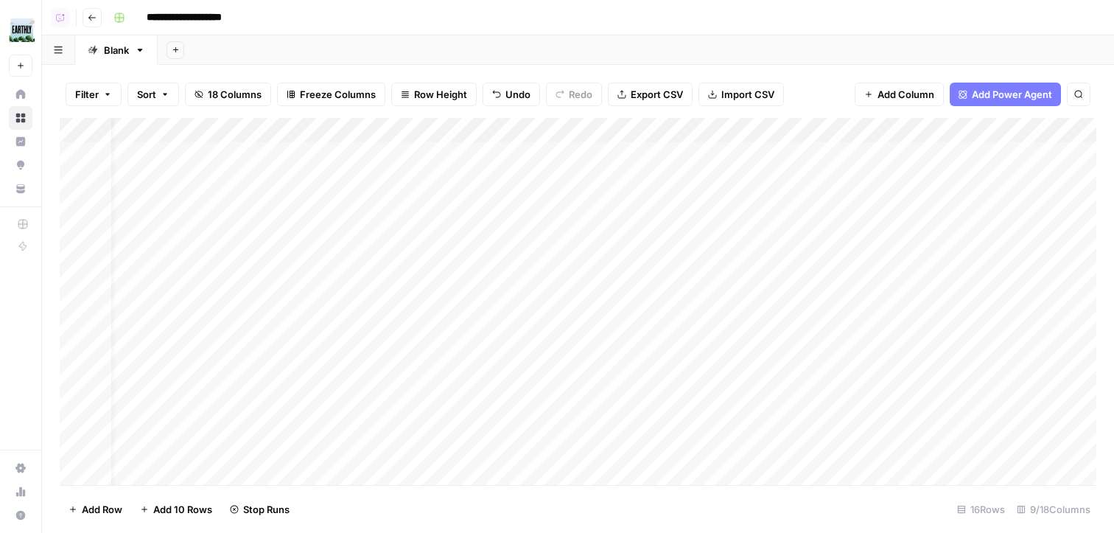
click at [936, 203] on div "Add Column" at bounding box center [578, 301] width 1037 height 367
click at [874, 168] on div "Add Column" at bounding box center [578, 301] width 1037 height 367
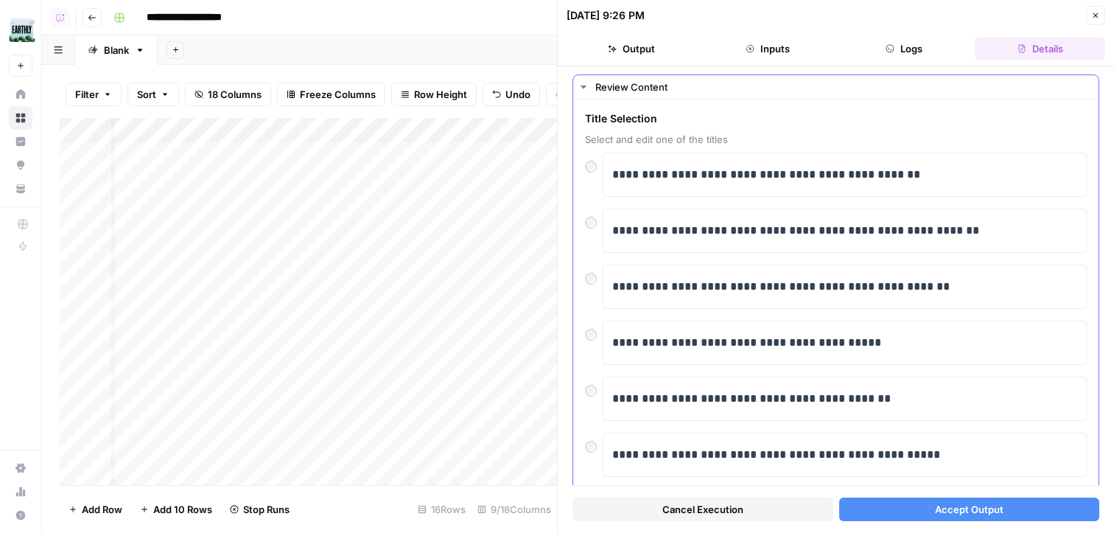
scroll to position [35, 0]
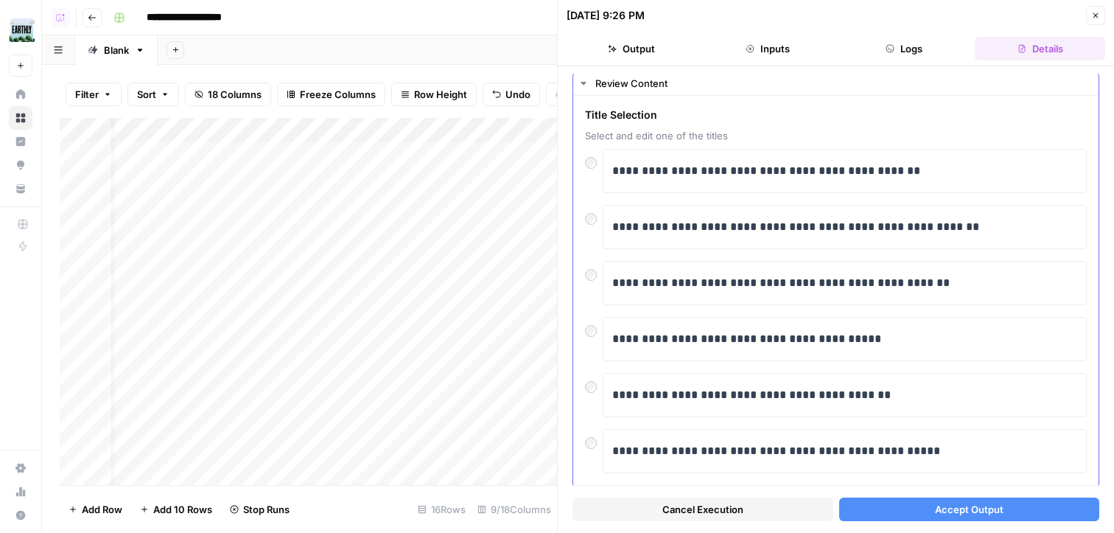
click at [592, 324] on div at bounding box center [594, 327] width 18 height 21
click at [925, 497] on button "Accept Output" at bounding box center [969, 509] width 261 height 24
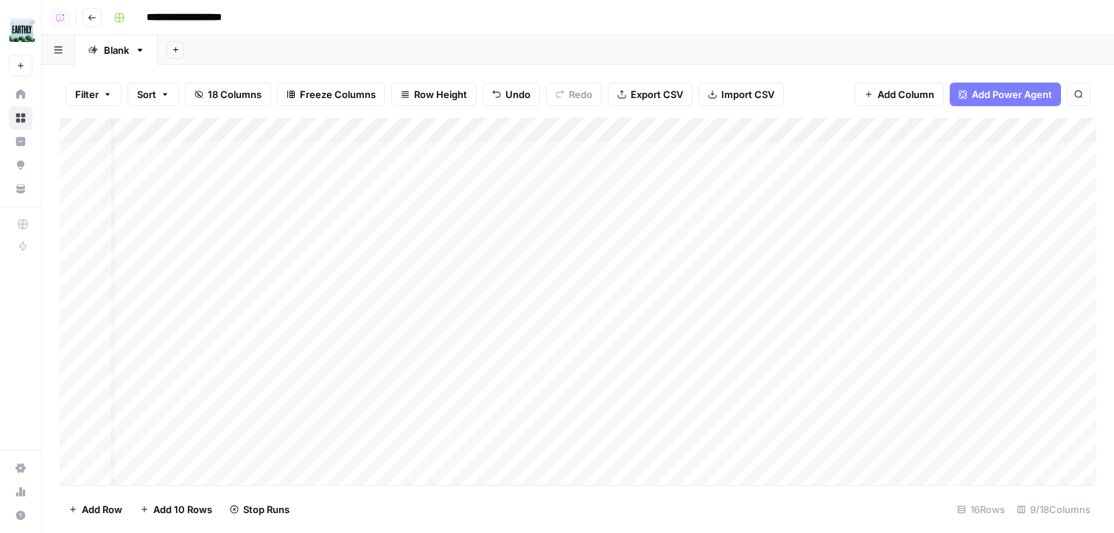
click at [842, 152] on div "Add Column" at bounding box center [578, 301] width 1037 height 367
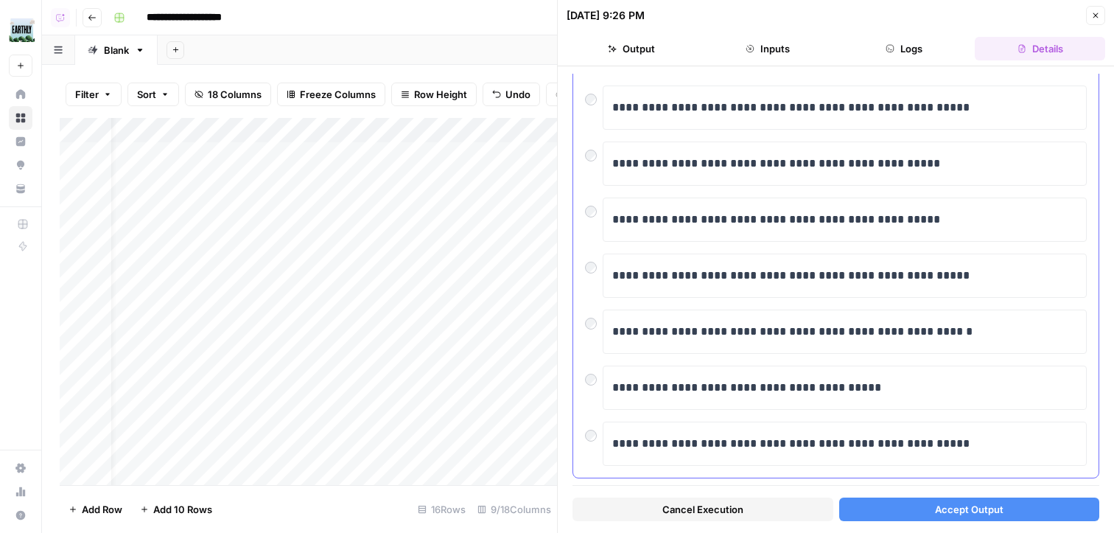
scroll to position [291, 0]
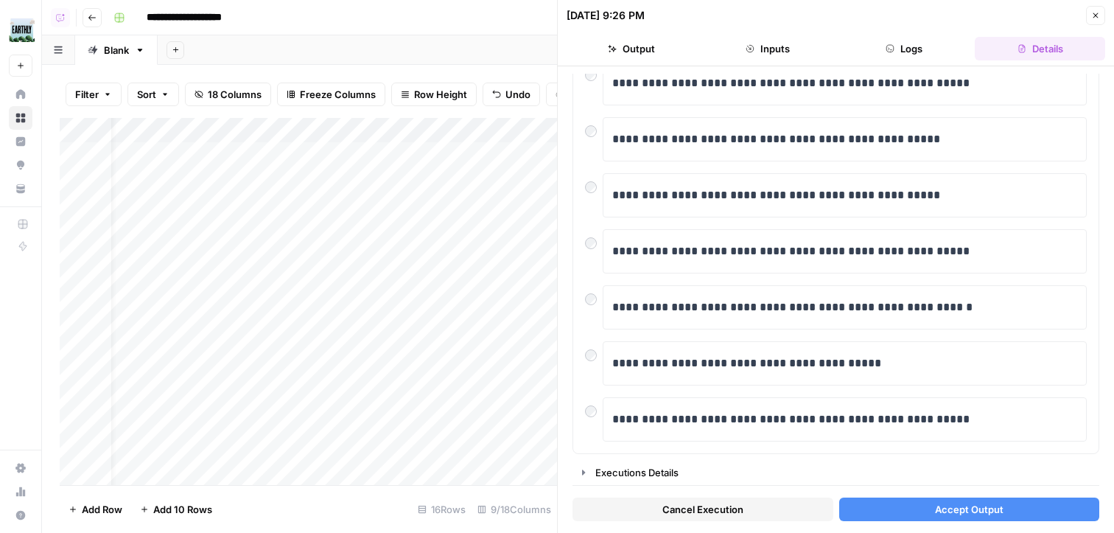
click at [964, 513] on span "Accept Output" at bounding box center [969, 509] width 69 height 15
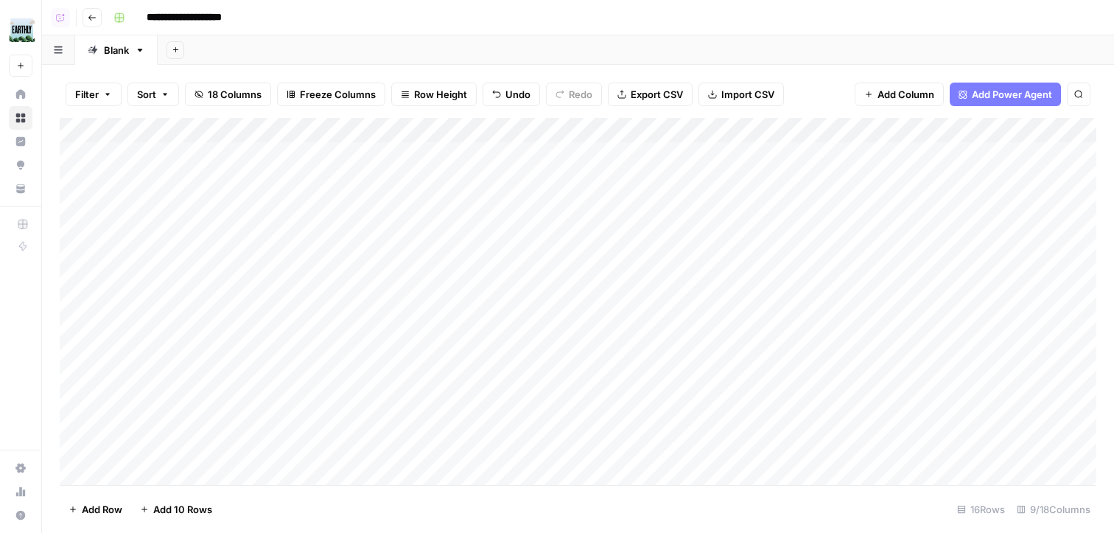
click at [880, 224] on div "Add Column" at bounding box center [578, 301] width 1037 height 367
click at [99, 15] on button "Go back" at bounding box center [92, 17] width 19 height 19
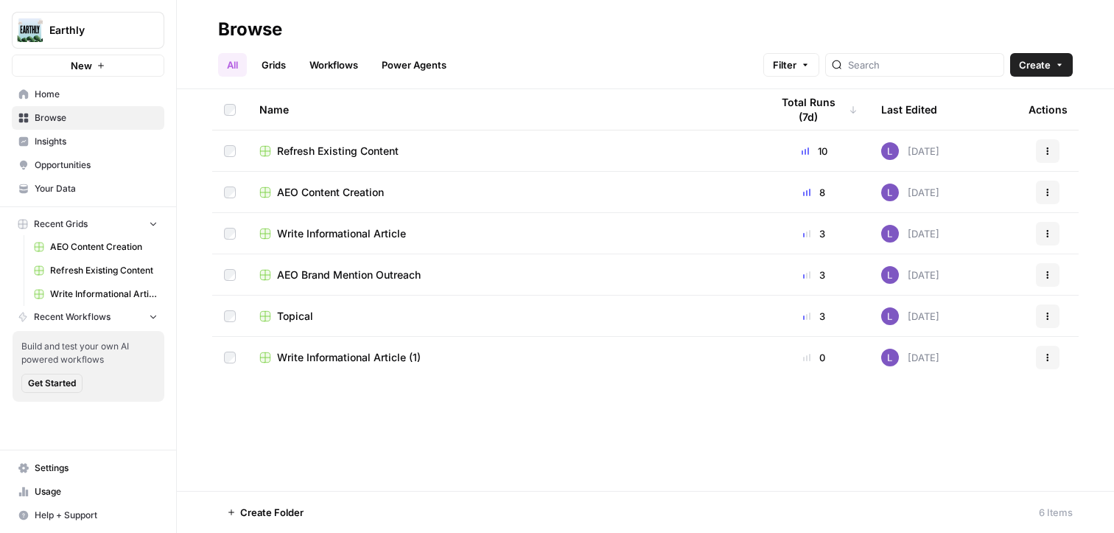
click at [354, 152] on span "Refresh Existing Content" at bounding box center [338, 151] width 122 height 15
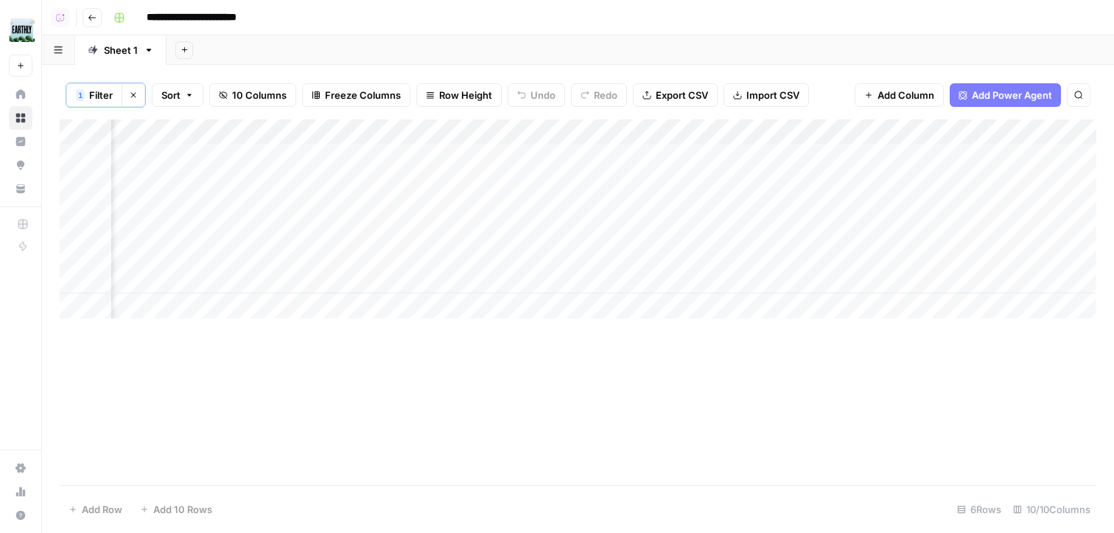
scroll to position [0, 540]
click at [891, 154] on div "Add Column" at bounding box center [578, 218] width 1037 height 199
click at [879, 192] on div "Add Column" at bounding box center [578, 218] width 1037 height 199
click at [891, 223] on div "Add Column" at bounding box center [578, 218] width 1037 height 199
click at [894, 210] on div "Add Column" at bounding box center [578, 218] width 1037 height 199
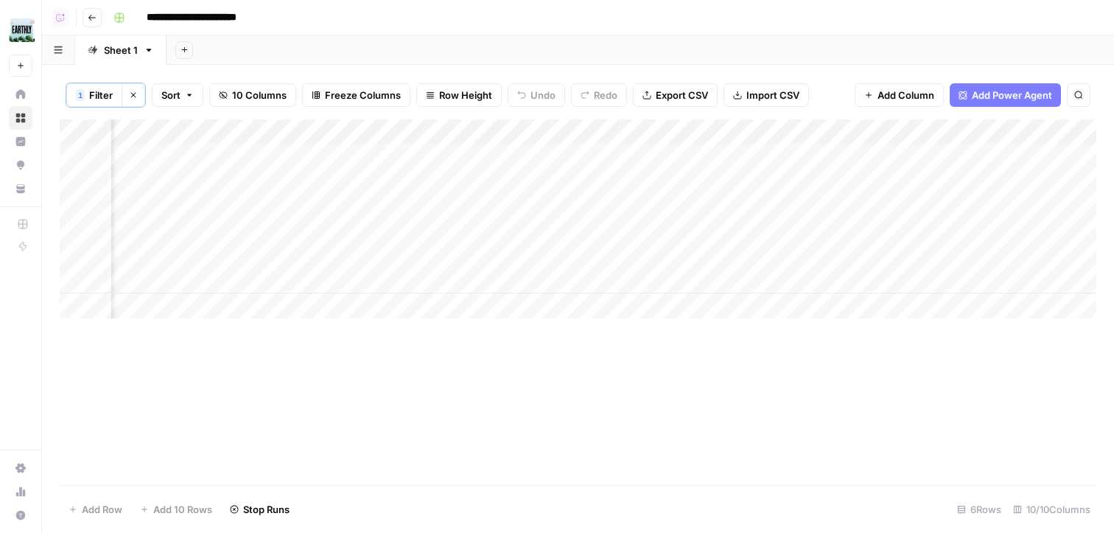
scroll to position [0, 49]
click at [98, 36] on link "Sheet 1" at bounding box center [120, 49] width 91 height 29
click at [98, 29] on header "**********" at bounding box center [578, 17] width 1072 height 35
click at [97, 18] on button "Go back" at bounding box center [92, 17] width 19 height 19
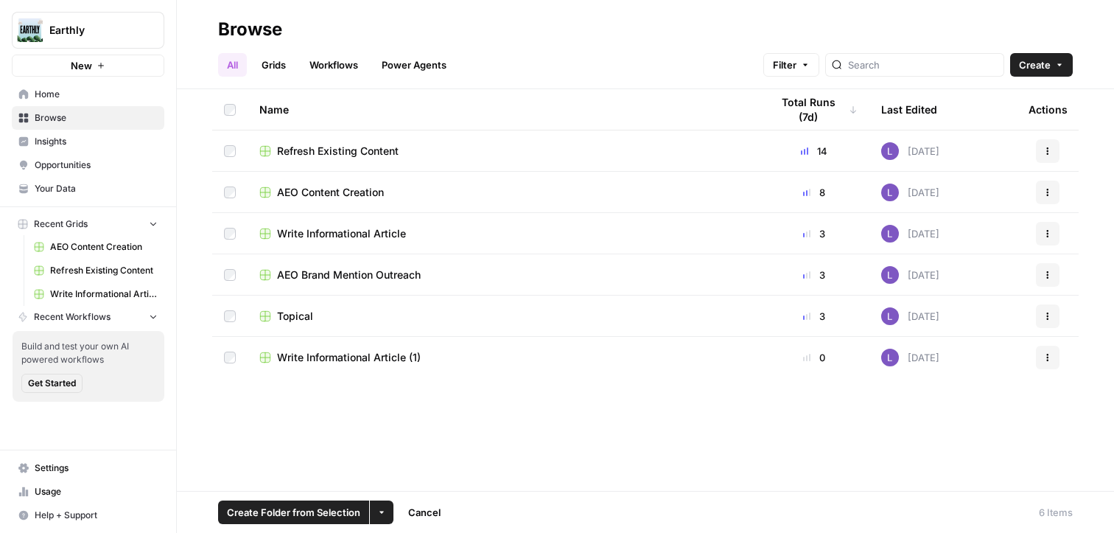
click at [234, 282] on td at bounding box center [229, 274] width 35 height 41
click at [307, 508] on span "Create Folder from Selection" at bounding box center [293, 512] width 133 height 15
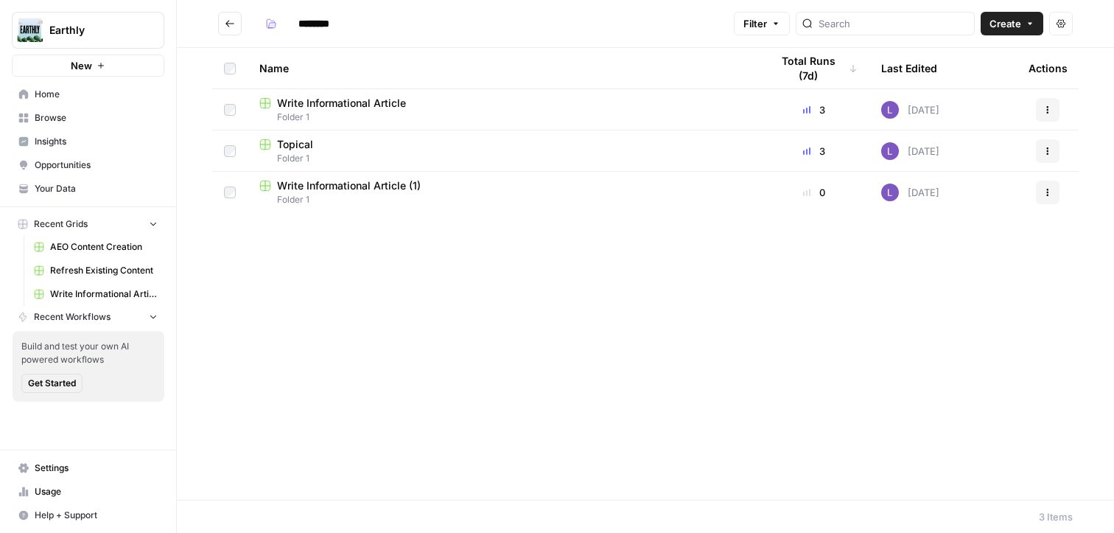
click at [304, 18] on input "********" at bounding box center [333, 24] width 83 height 24
type input "******"
click at [228, 28] on icon "Go back" at bounding box center [230, 23] width 10 height 10
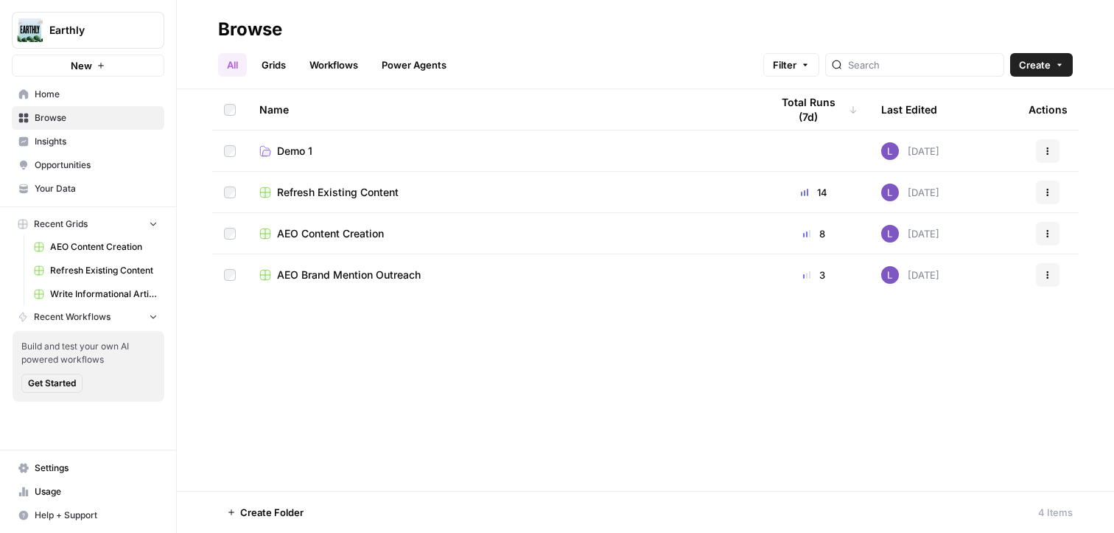
click at [333, 197] on span "Refresh Existing Content" at bounding box center [338, 192] width 122 height 15
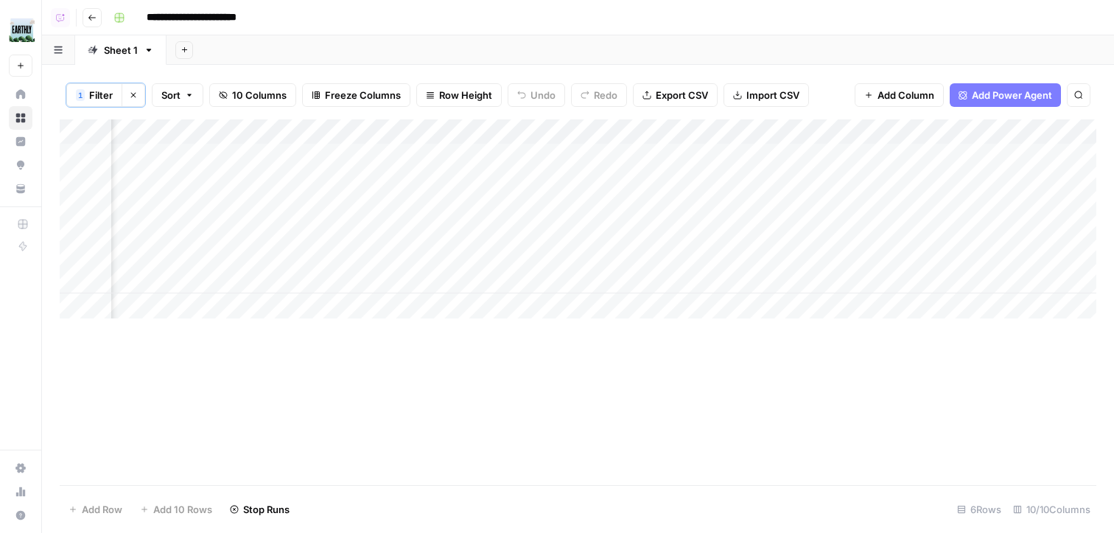
scroll to position [0, 662]
click at [91, 22] on button "Go back" at bounding box center [92, 17] width 19 height 19
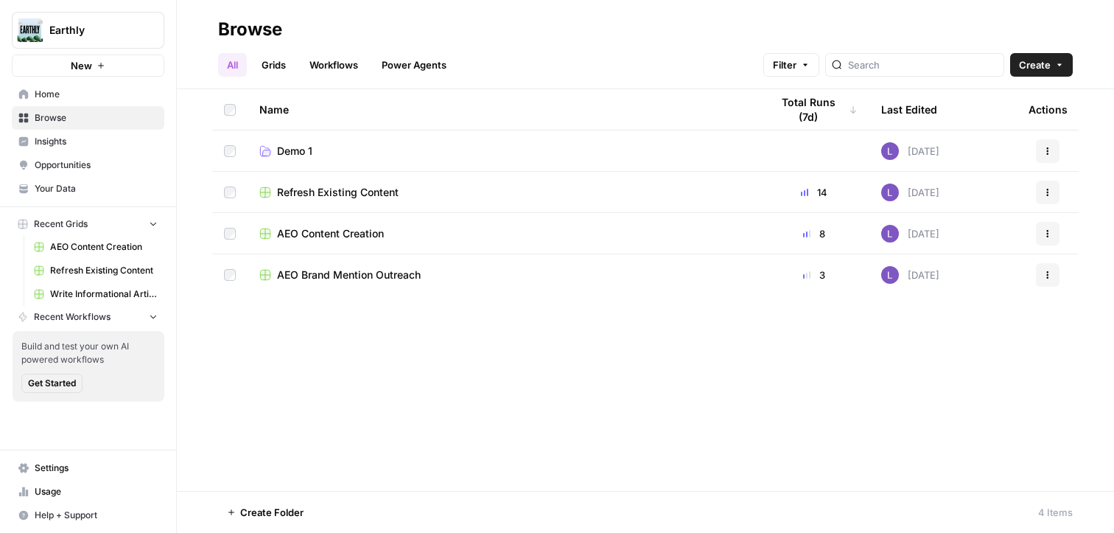
click at [346, 274] on span "AEO Brand Mention Outreach" at bounding box center [349, 274] width 144 height 15
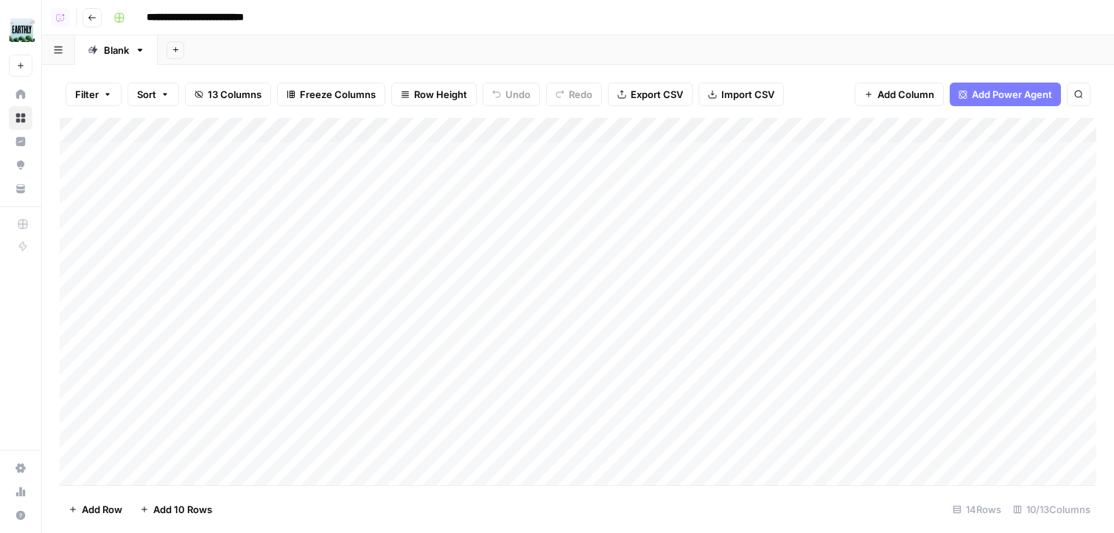
click at [534, 223] on div "Add Column" at bounding box center [578, 301] width 1037 height 367
click at [539, 259] on div "Add Column" at bounding box center [578, 301] width 1037 height 367
click at [534, 288] on div "Add Column" at bounding box center [578, 301] width 1037 height 367
click at [99, 21] on button "Go back" at bounding box center [92, 17] width 19 height 19
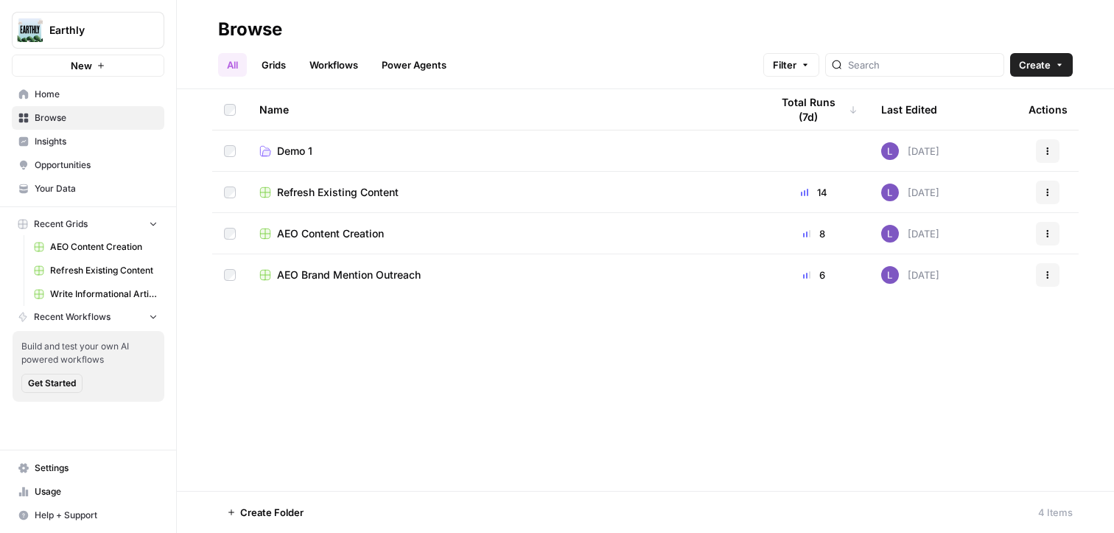
click at [340, 236] on span "AEO Content Creation" at bounding box center [330, 233] width 107 height 15
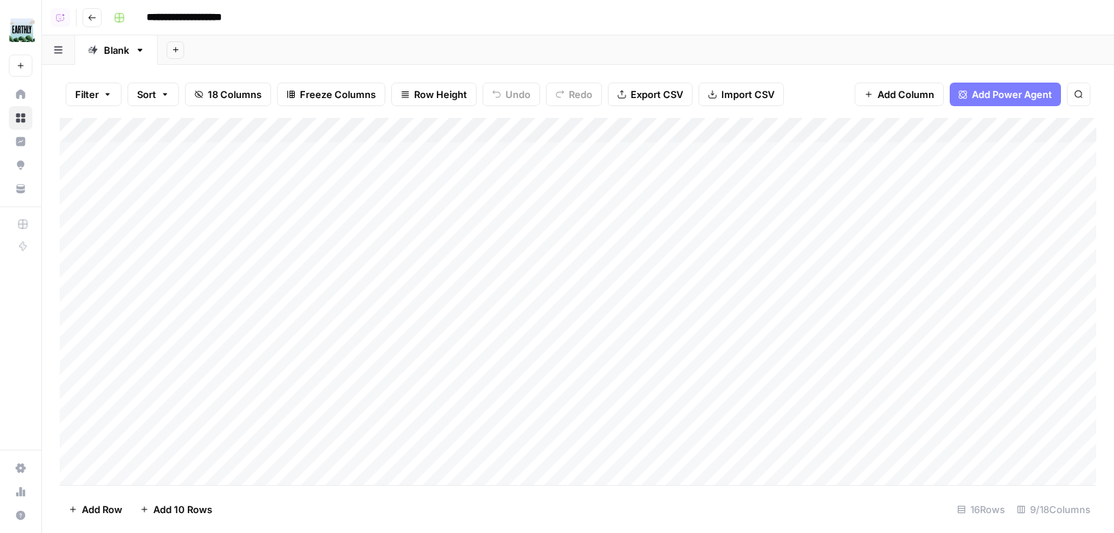
click at [877, 197] on div "Add Column" at bounding box center [578, 301] width 1037 height 367
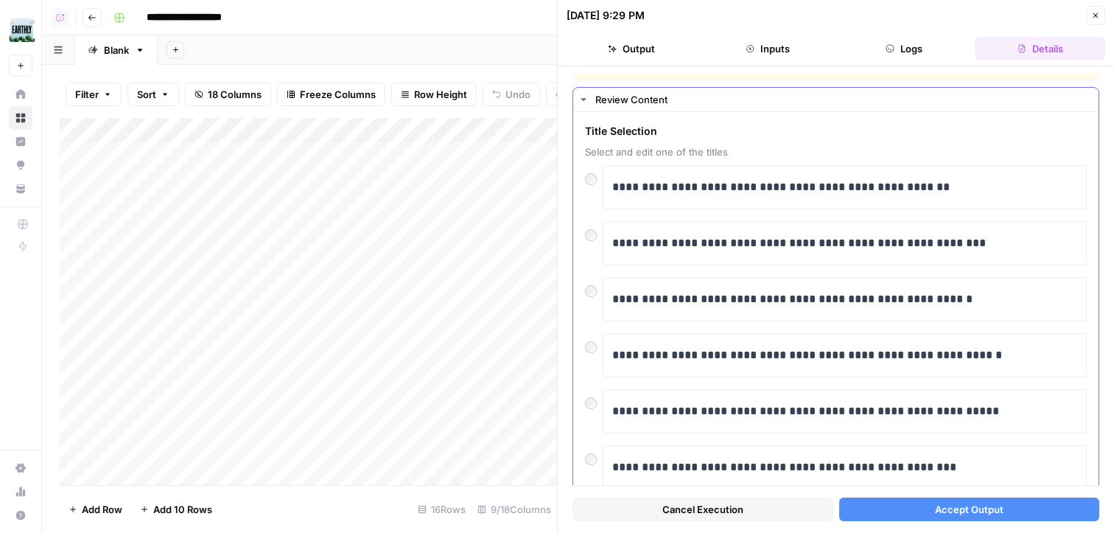
scroll to position [21, 0]
click at [961, 505] on span "Accept Output" at bounding box center [969, 509] width 69 height 15
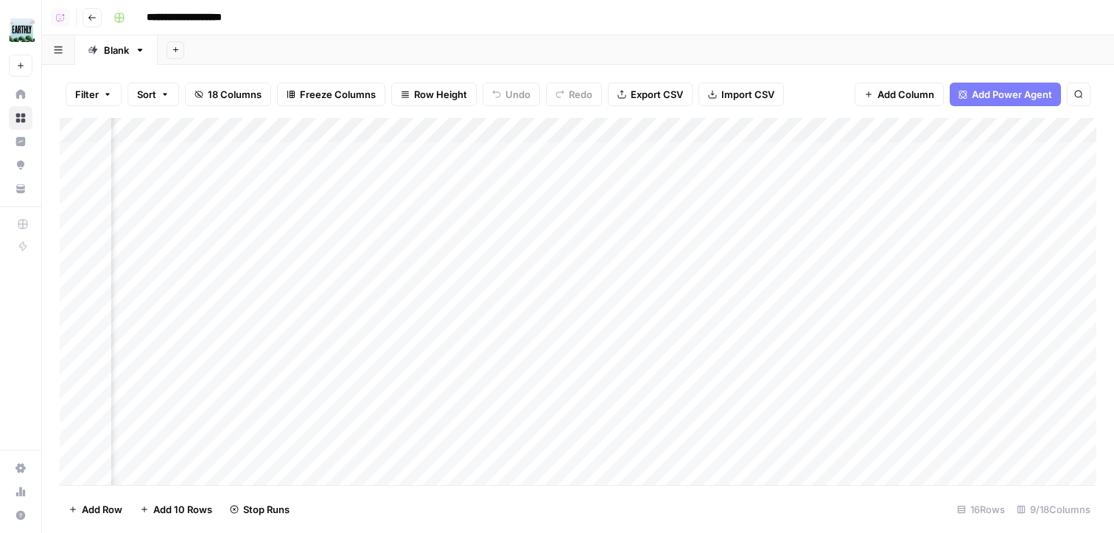
scroll to position [0, 299]
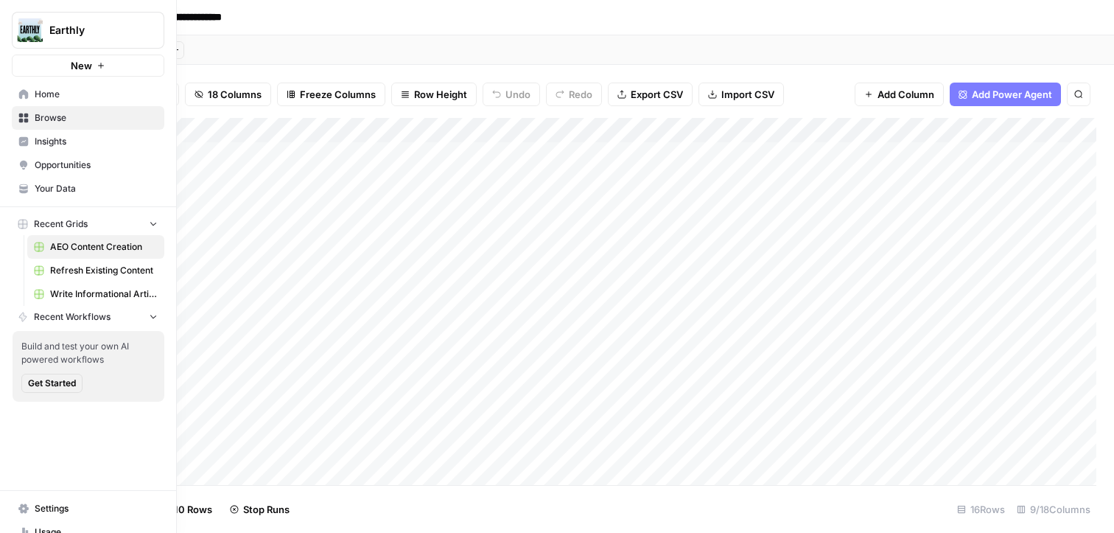
click at [28, 98] on icon at bounding box center [23, 94] width 10 height 10
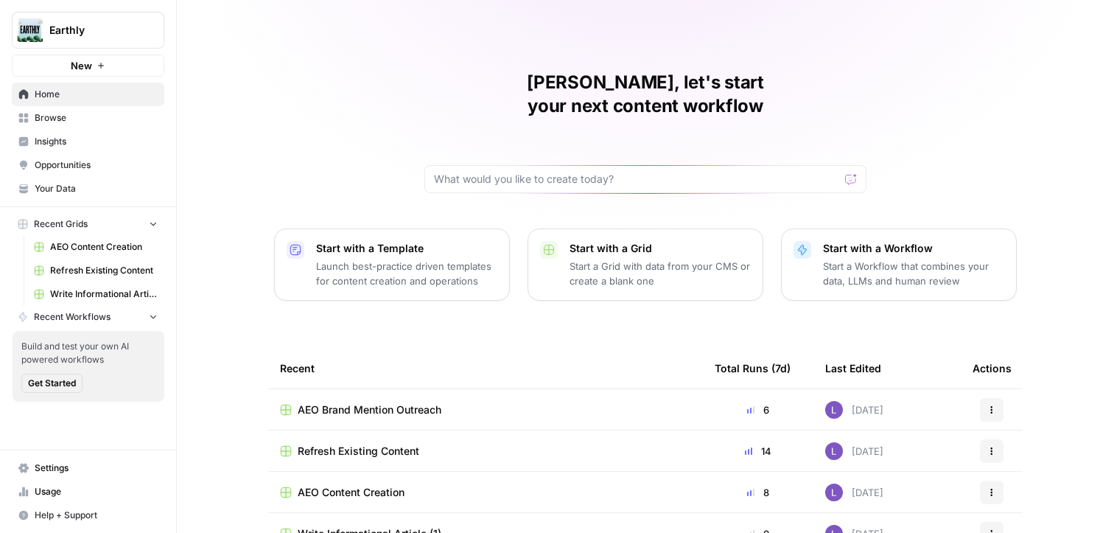
click at [97, 179] on link "Your Data" at bounding box center [88, 189] width 152 height 24
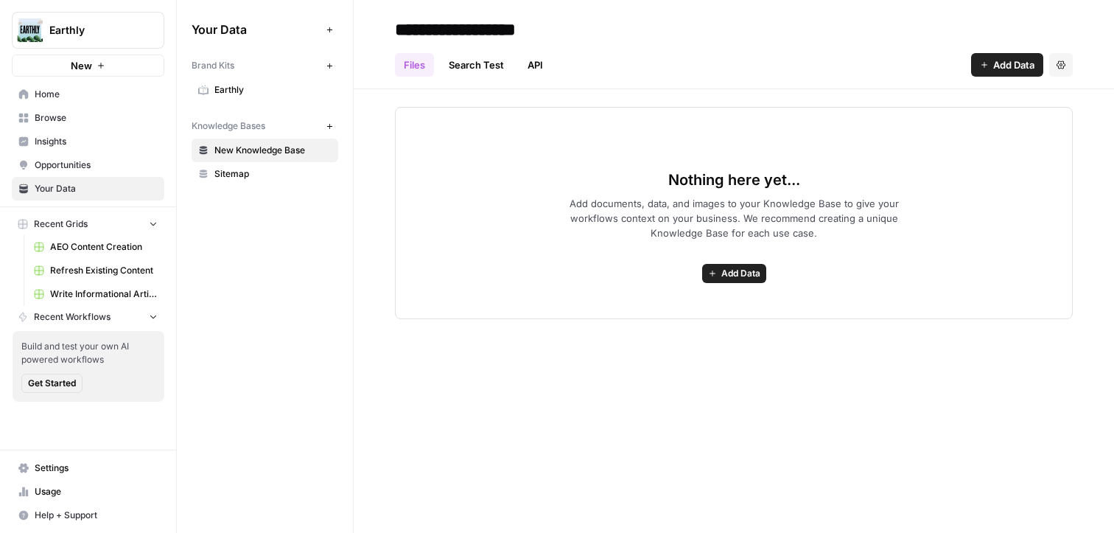
drag, startPoint x: 273, startPoint y: 97, endPoint x: 296, endPoint y: 108, distance: 25.4
click at [273, 97] on link "Earthly" at bounding box center [265, 90] width 147 height 24
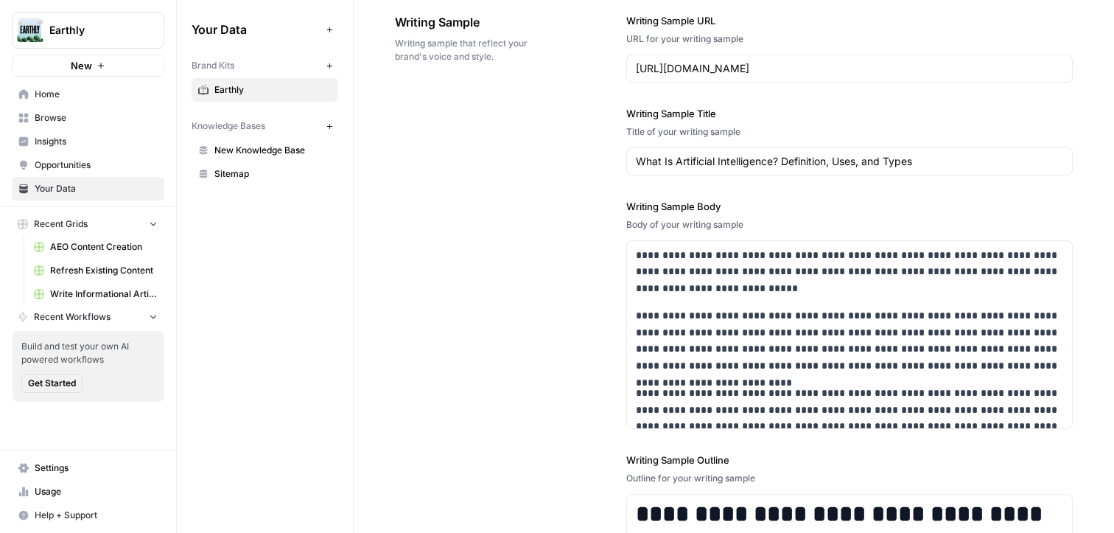
scroll to position [1766, 0]
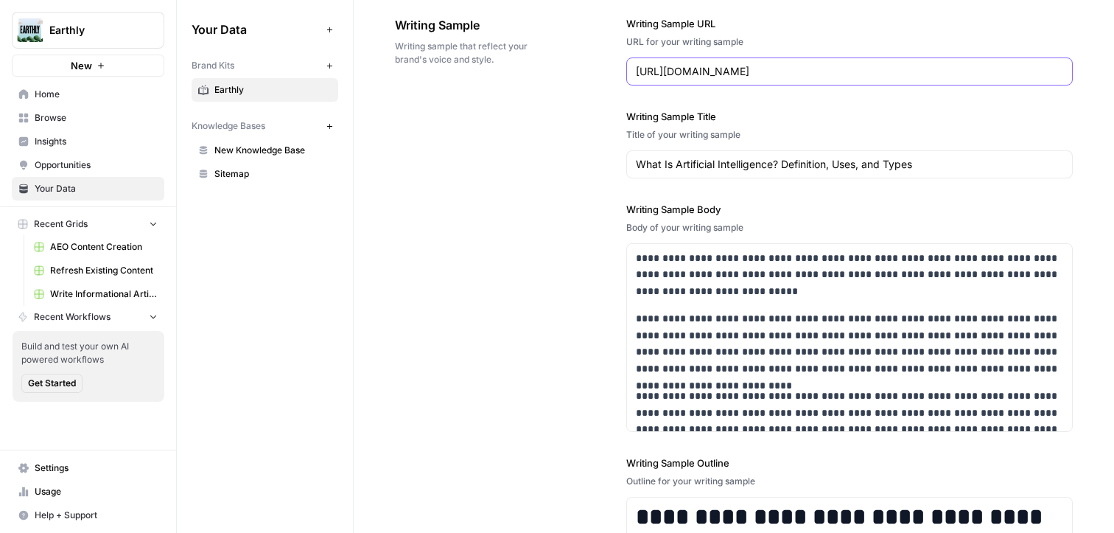
click at [746, 69] on input "[URL][DOMAIN_NAME]" at bounding box center [849, 71] width 427 height 15
paste input "[DOMAIN_NAME][URL]"
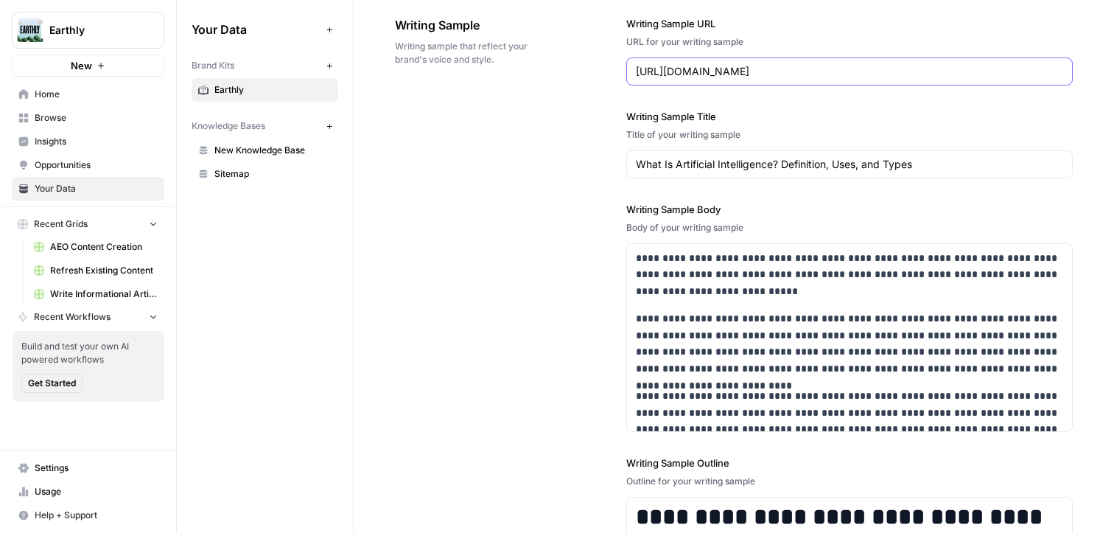
type input "[URL][DOMAIN_NAME]"
click at [720, 165] on input "What Is Artificial Intelligence? Definition, Uses, and Types" at bounding box center [849, 164] width 427 height 15
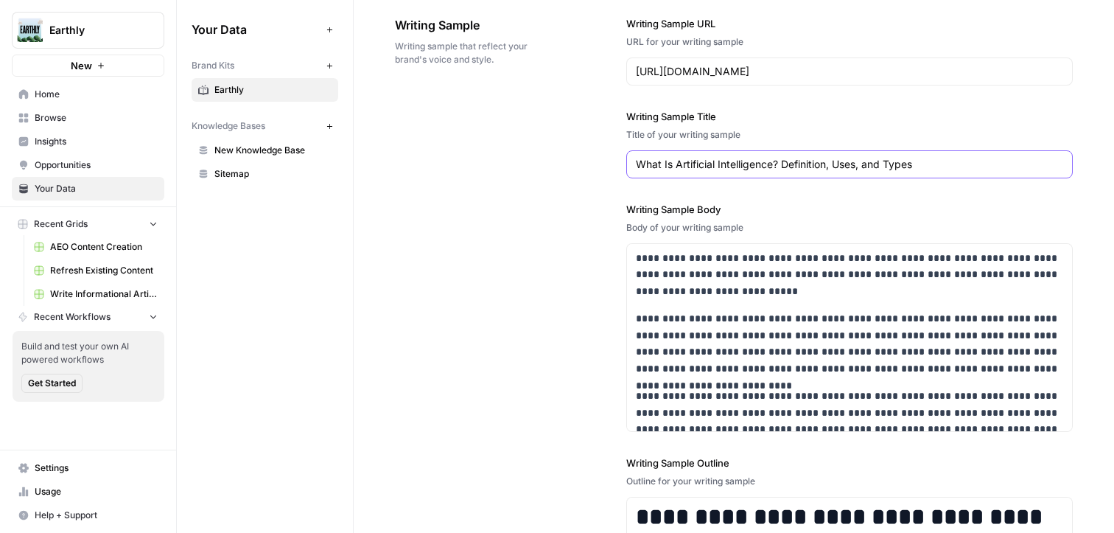
paste input "How communities are restoring the mountains of the moon through nature based so…"
type input "How communities are restoring the mountains of the moon through nature based so…"
click at [715, 287] on p "**********" at bounding box center [849, 275] width 427 height 50
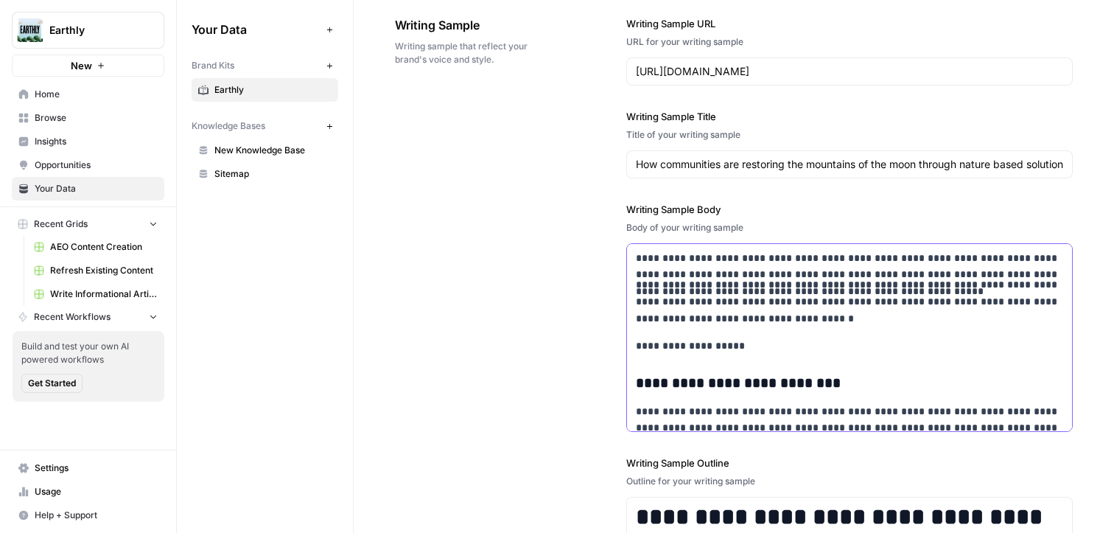
scroll to position [382, 0]
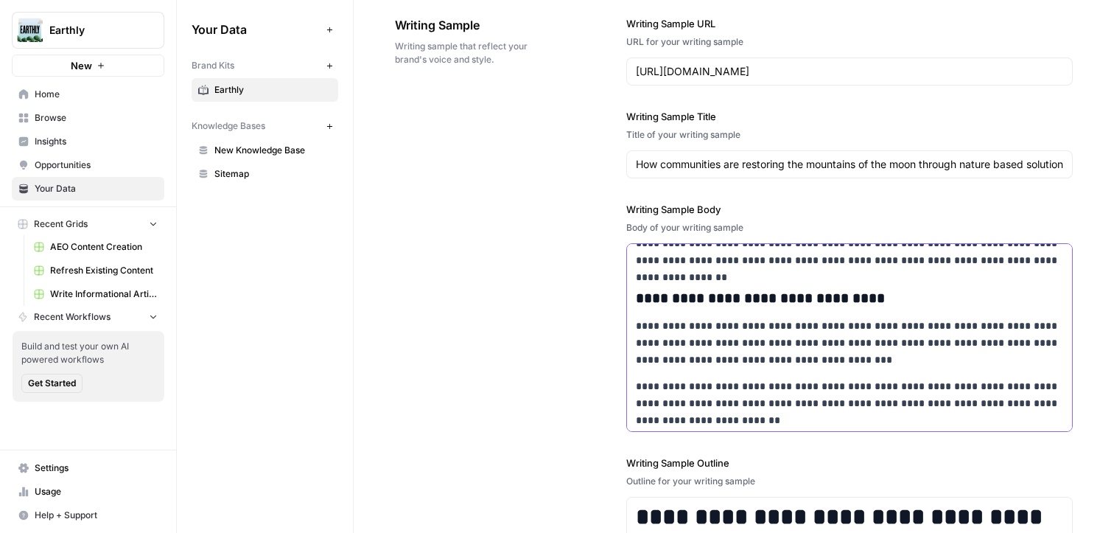
click at [734, 346] on p "**********" at bounding box center [849, 343] width 427 height 50
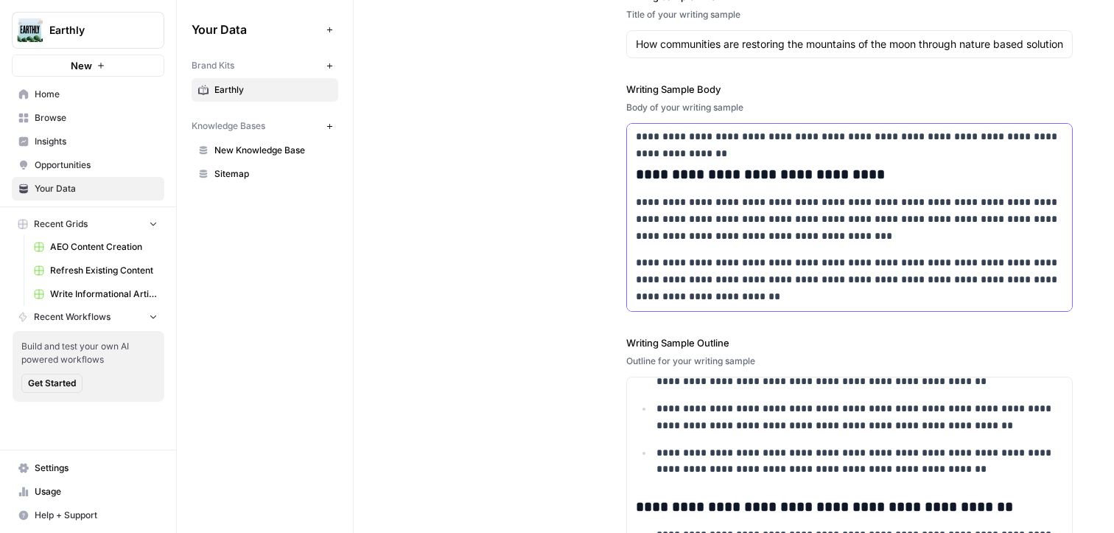
scroll to position [1902, 0]
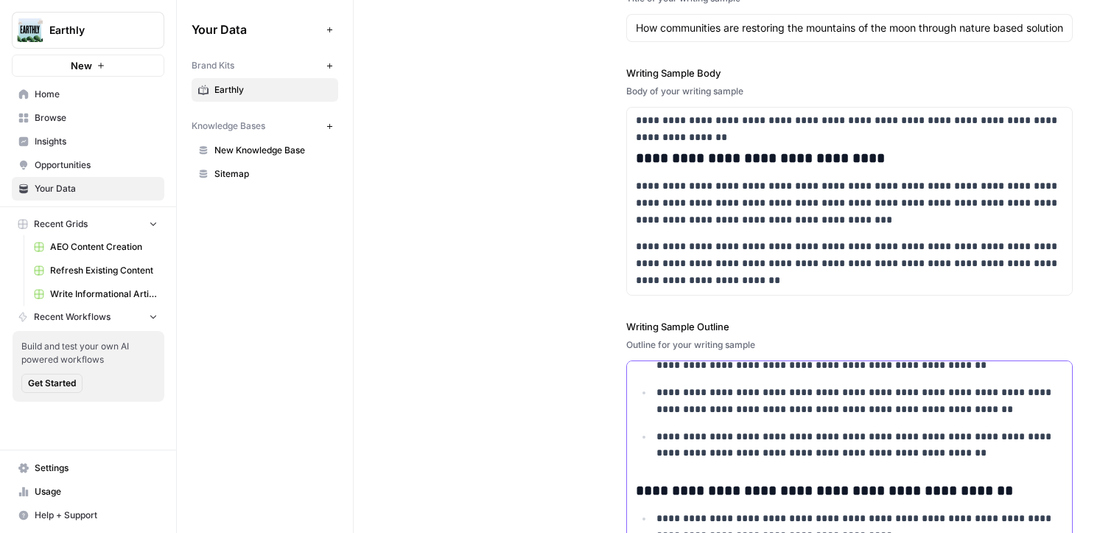
copy div "**********"
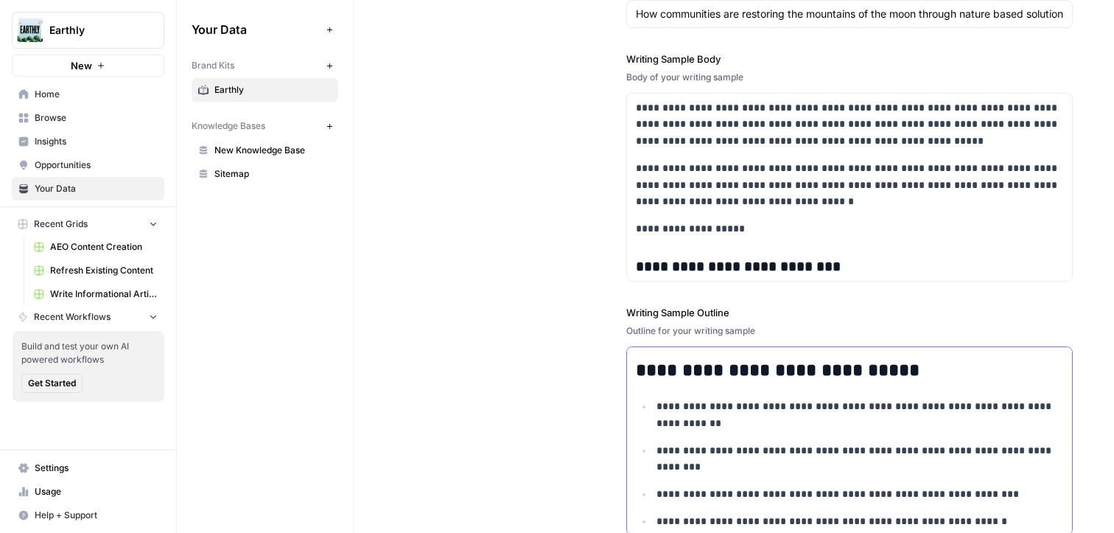
scroll to position [2077, 0]
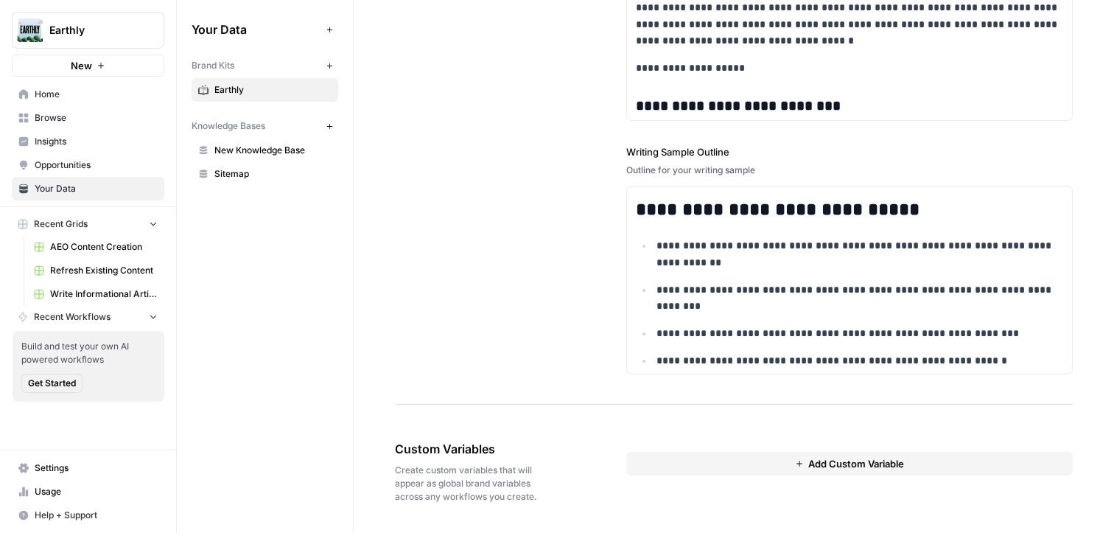
click at [288, 144] on span "New Knowledge Base" at bounding box center [272, 150] width 117 height 13
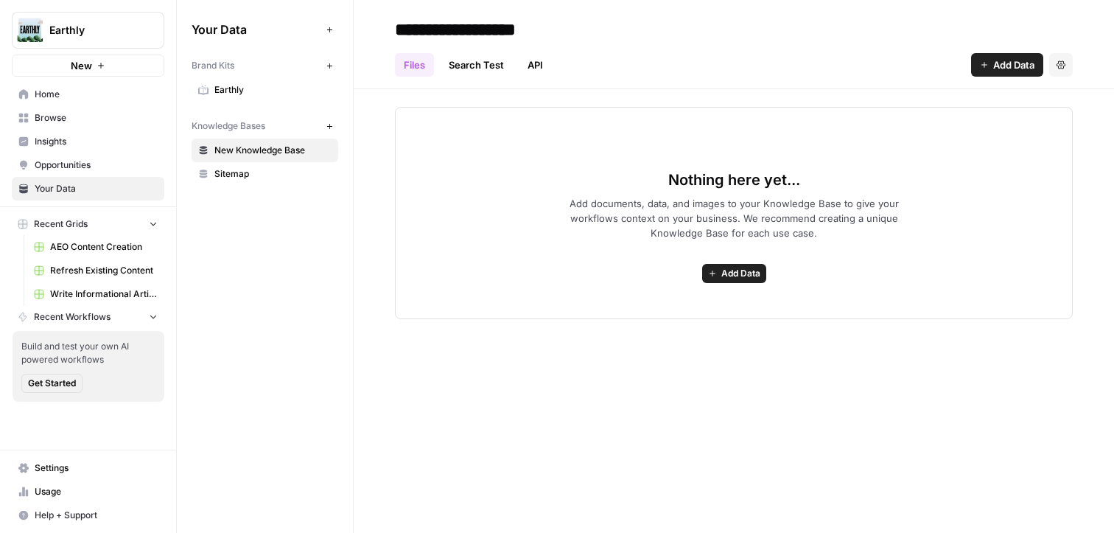
click at [318, 147] on span "New Knowledge Base" at bounding box center [272, 150] width 117 height 13
click at [1054, 65] on button "Settings" at bounding box center [1061, 65] width 24 height 24
click at [1021, 106] on button "Delete Knowledge Base" at bounding box center [995, 99] width 143 height 21
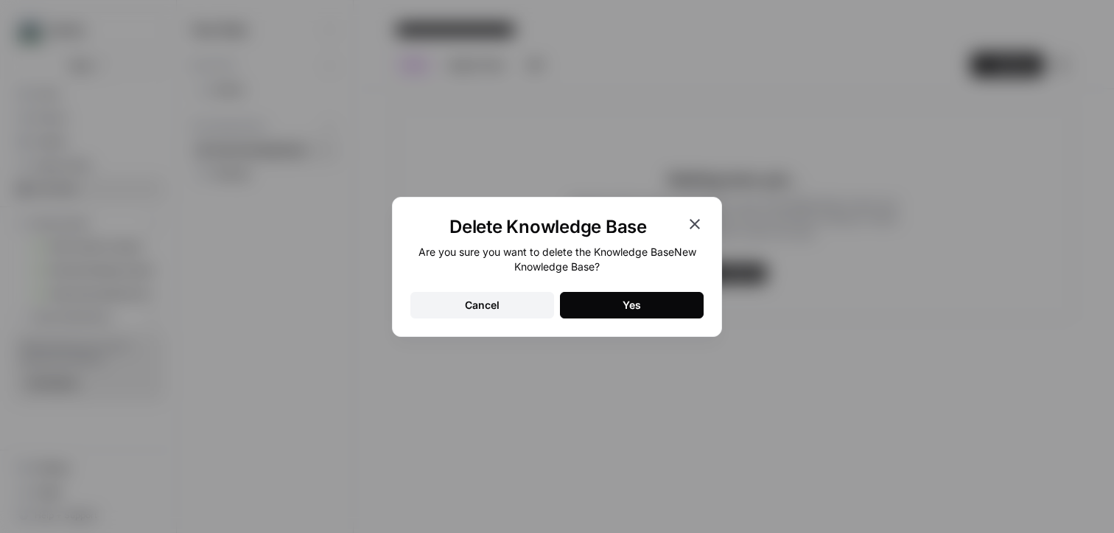
click at [686, 287] on div "Are you sure you want to delete the Knowledge Base New Knowledge Base ? Cancel …" at bounding box center [556, 282] width 293 height 74
click at [678, 297] on button "Yes" at bounding box center [632, 305] width 144 height 27
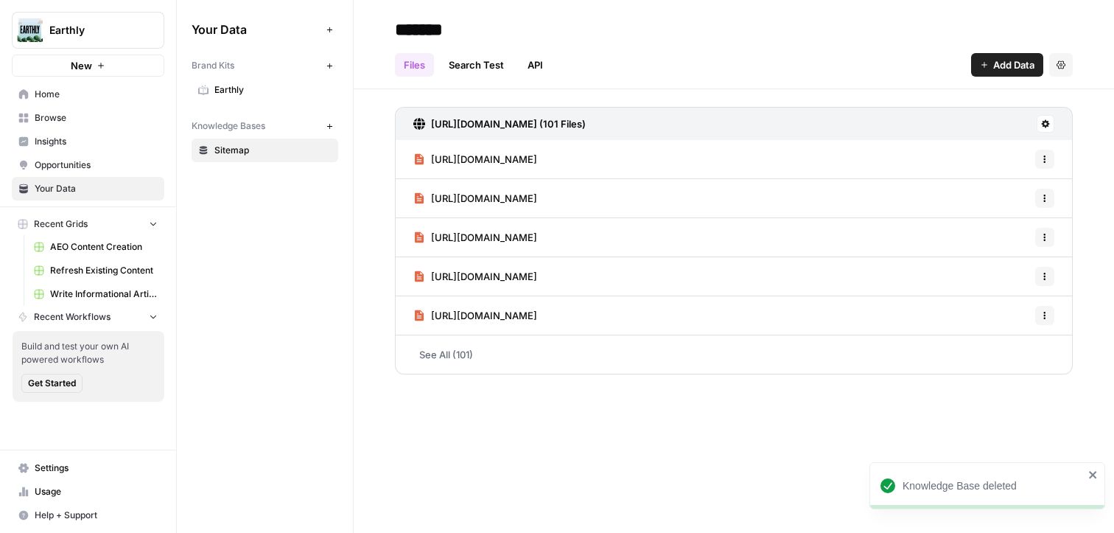
click at [91, 274] on span "Refresh Existing Content" at bounding box center [104, 270] width 108 height 13
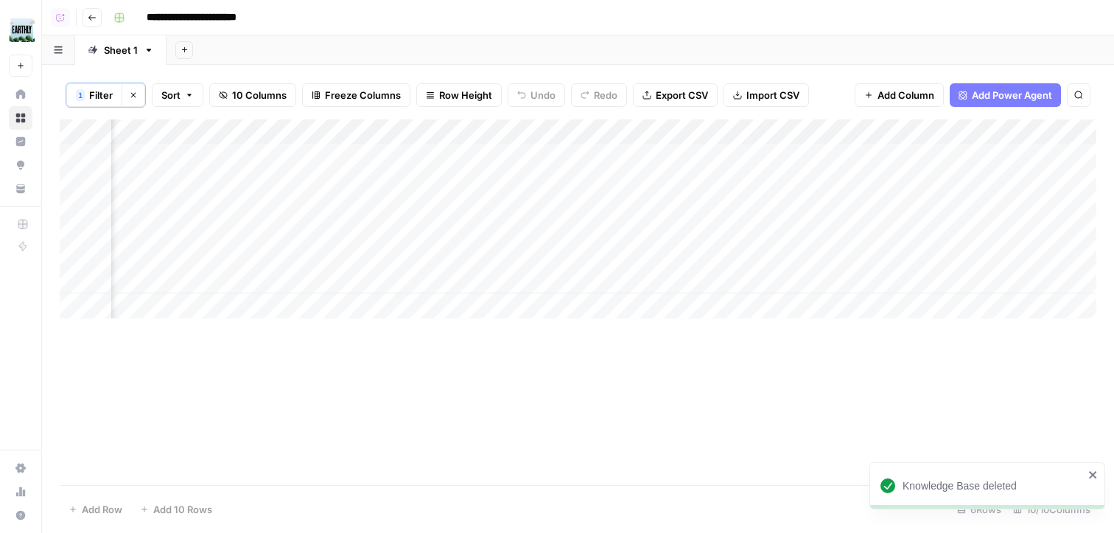
scroll to position [0, 662]
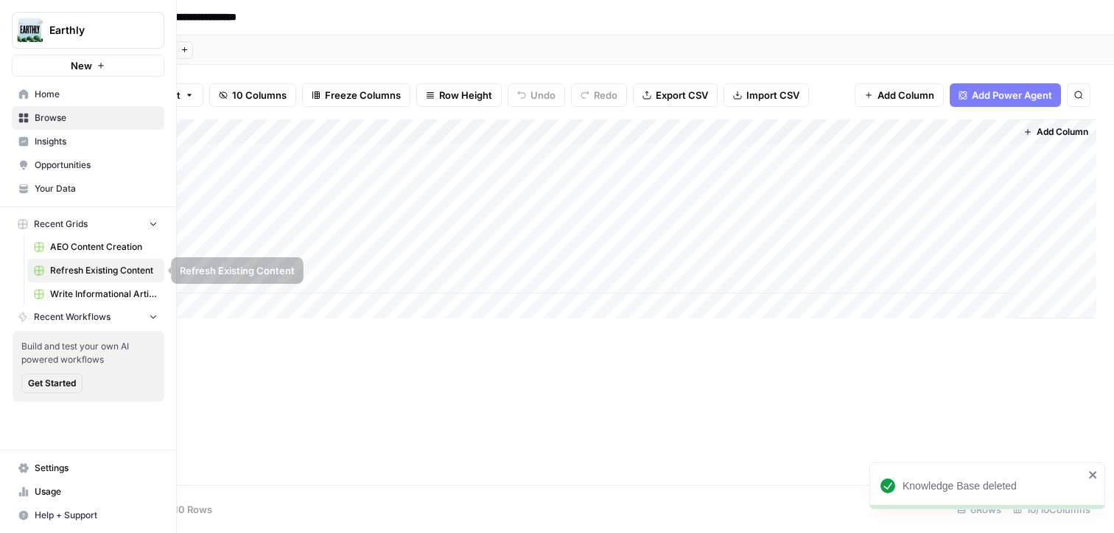
click at [97, 238] on link "AEO Content Creation" at bounding box center [95, 247] width 137 height 24
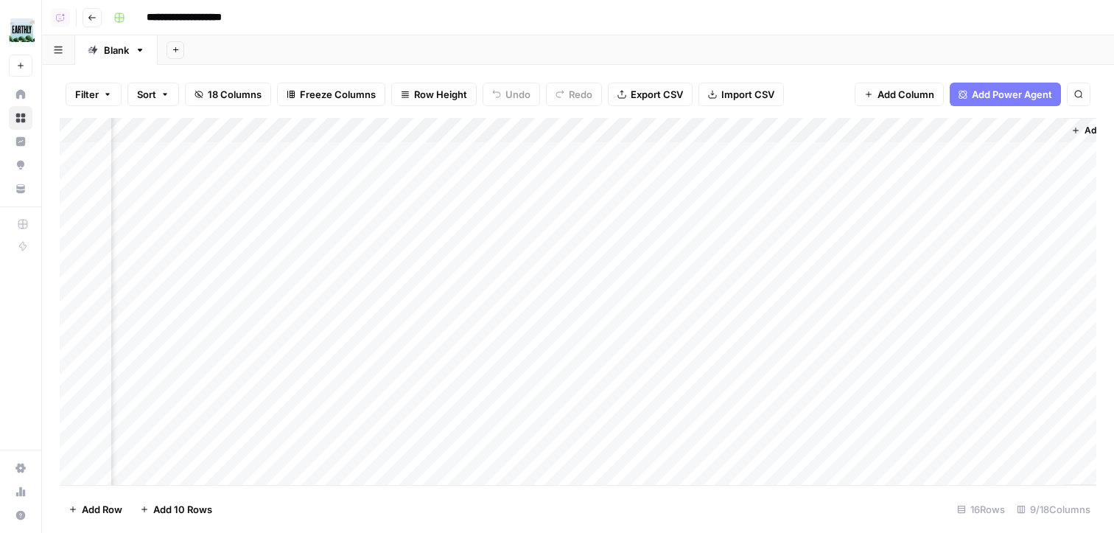
scroll to position [0, 660]
click at [527, 155] on div "Add Column" at bounding box center [578, 301] width 1037 height 367
click at [532, 175] on div "Add Column" at bounding box center [578, 301] width 1037 height 367
click at [962, 130] on div "Add Column" at bounding box center [578, 301] width 1037 height 367
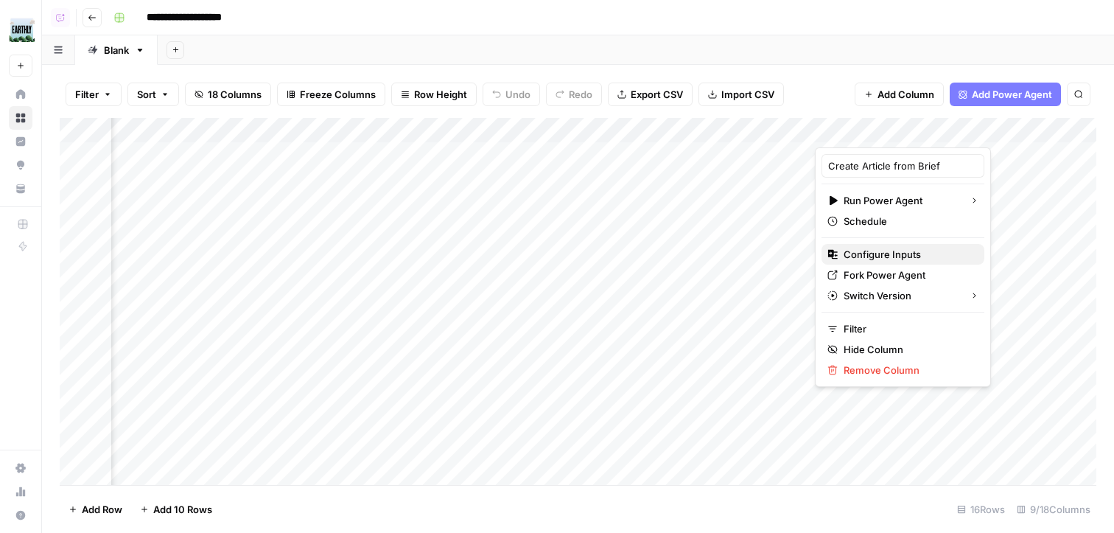
click at [897, 256] on span "Configure Inputs" at bounding box center [908, 254] width 129 height 15
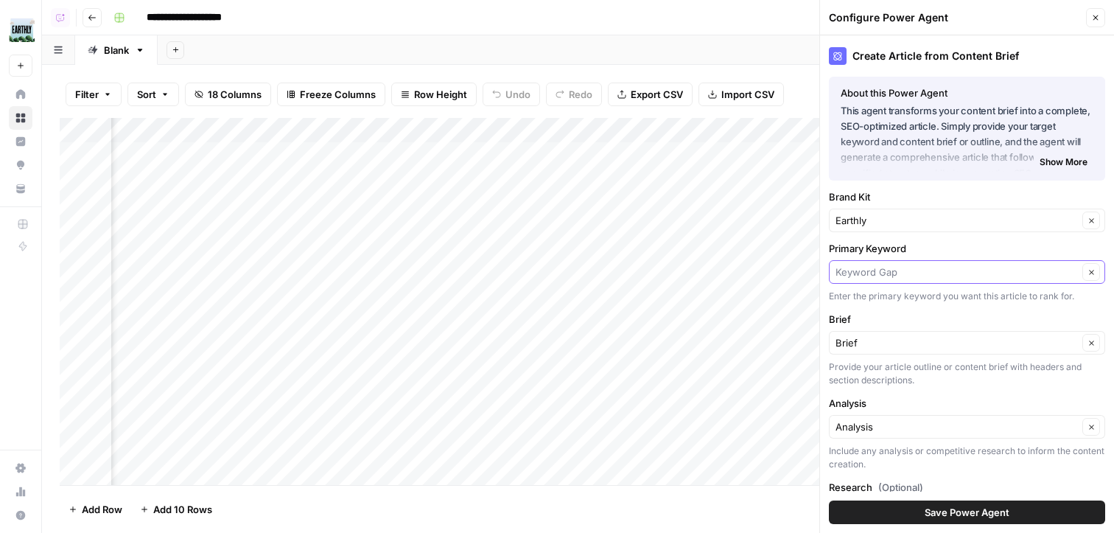
click at [906, 267] on input "Primary Keyword" at bounding box center [956, 271] width 242 height 15
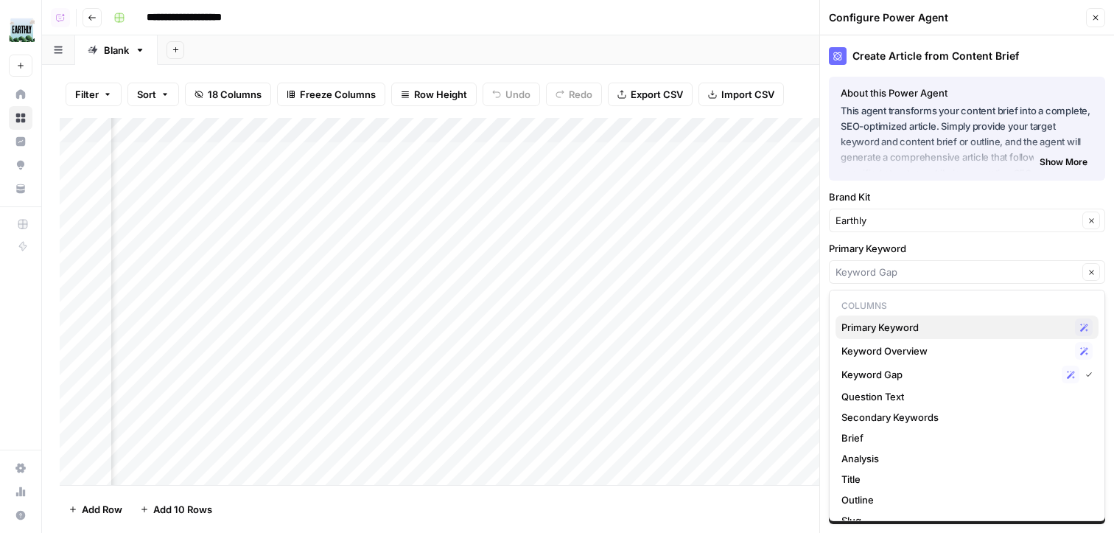
click at [915, 317] on button "Primary Keyword Possible Match" at bounding box center [966, 327] width 263 height 24
type input "Primary Keyword"
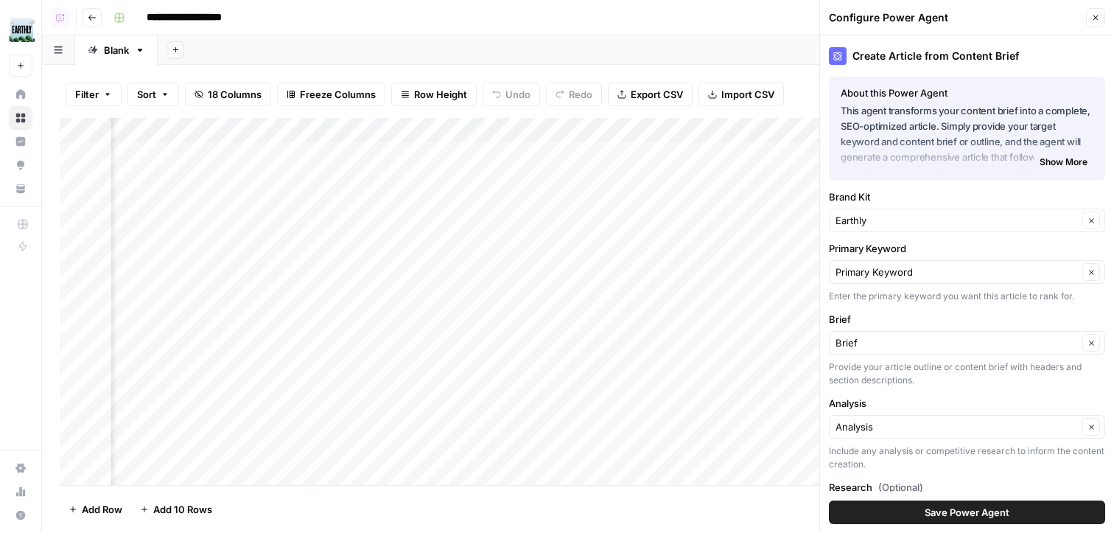
scroll to position [97, 0]
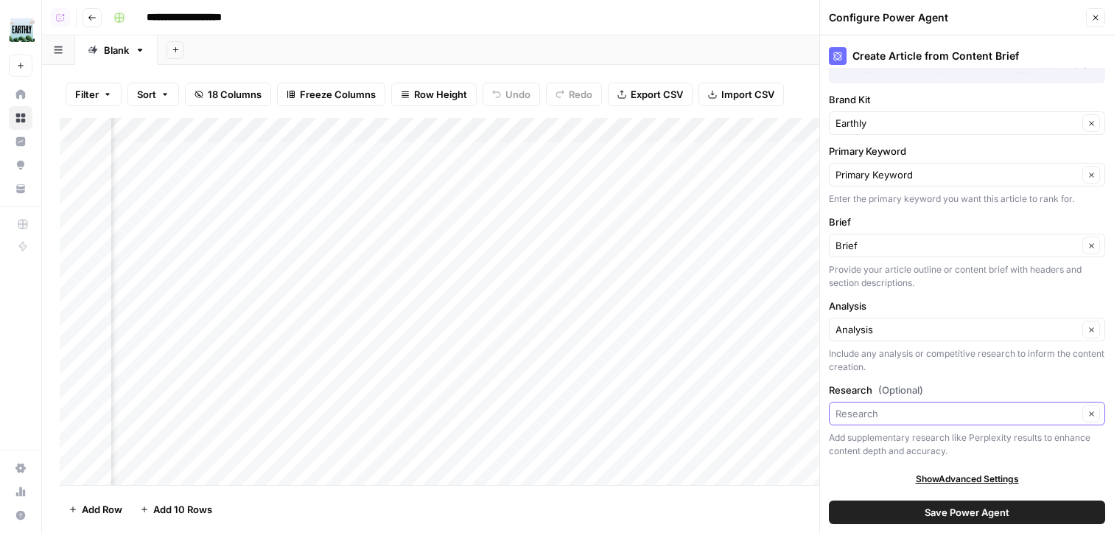
click at [943, 415] on input "Research (Optional)" at bounding box center [956, 413] width 242 height 15
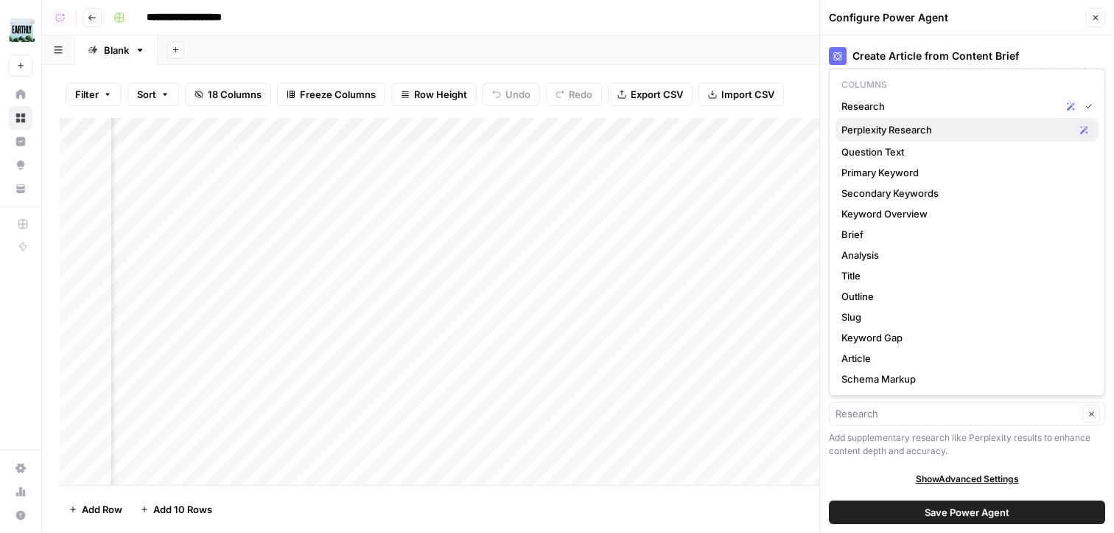
click at [965, 130] on span "Perplexity Research" at bounding box center [955, 129] width 228 height 15
type input "Perplexity Research"
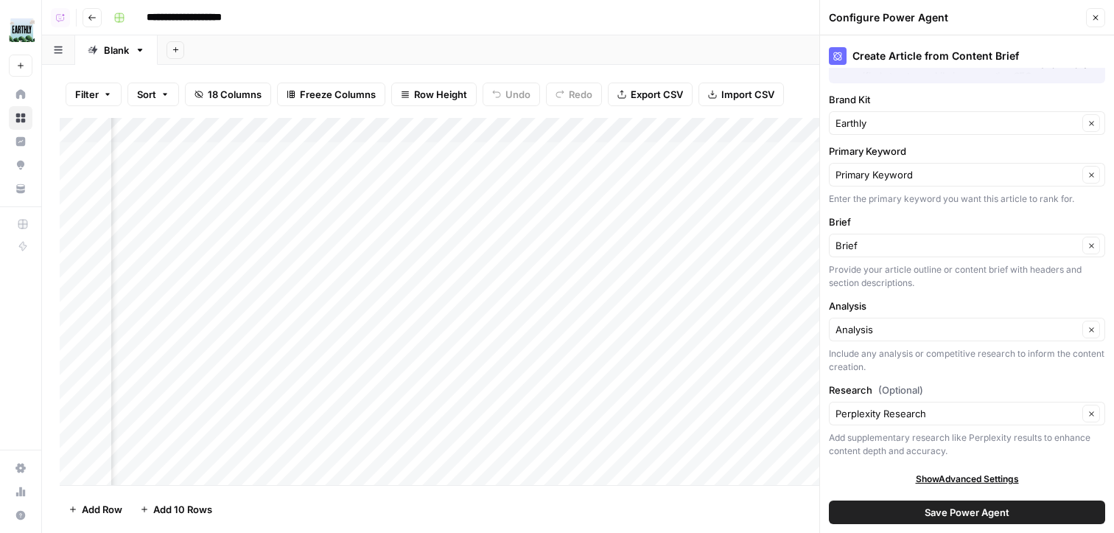
click at [1037, 505] on button "Save Power Agent" at bounding box center [967, 512] width 276 height 24
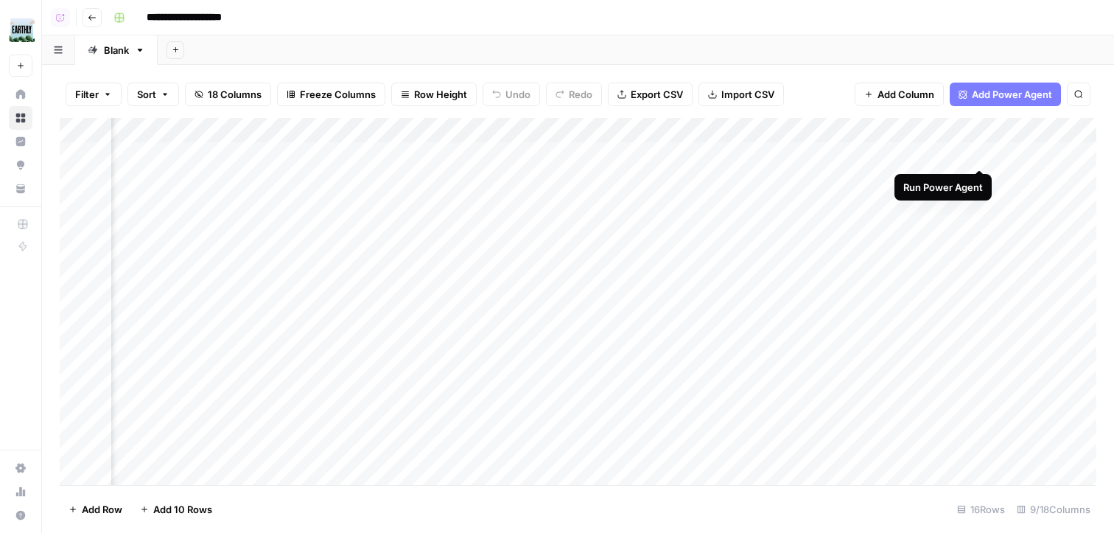
click at [978, 150] on div "Add Column" at bounding box center [578, 301] width 1037 height 367
click at [978, 175] on div "Add Column" at bounding box center [578, 301] width 1037 height 367
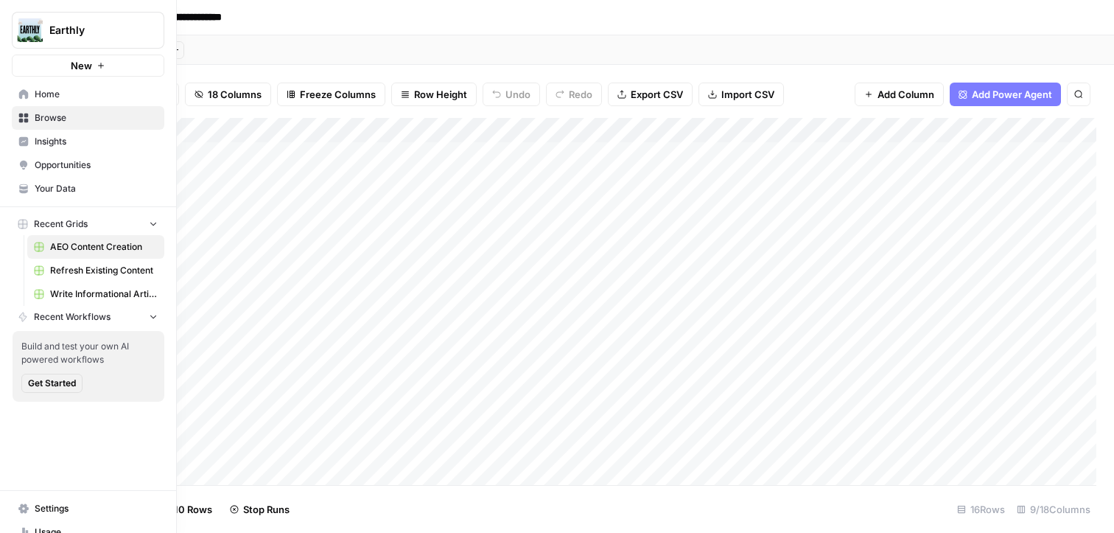
click at [25, 92] on icon at bounding box center [24, 94] width 10 height 10
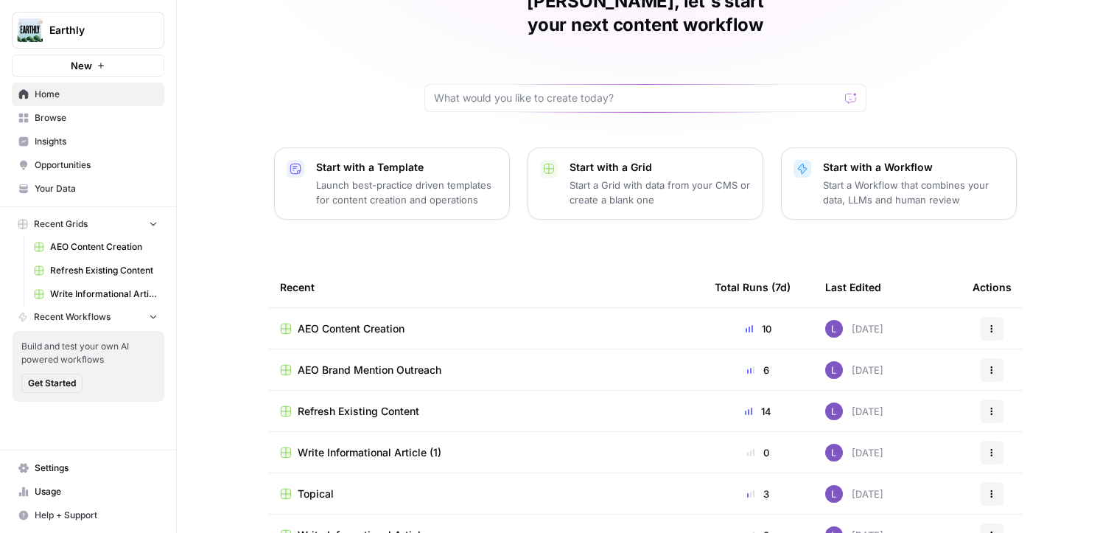
scroll to position [104, 0]
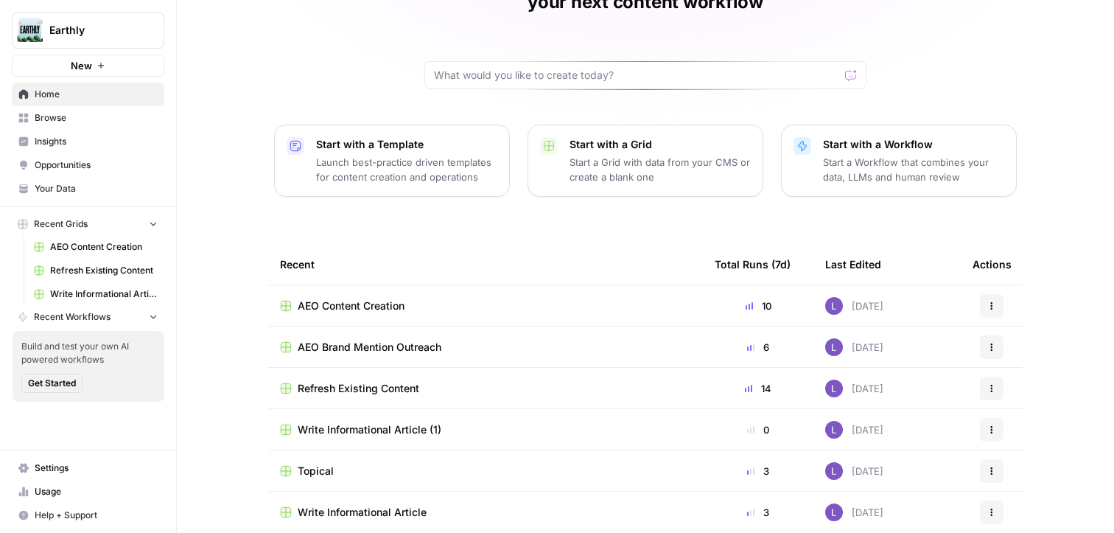
click at [71, 120] on span "Browse" at bounding box center [96, 117] width 123 height 13
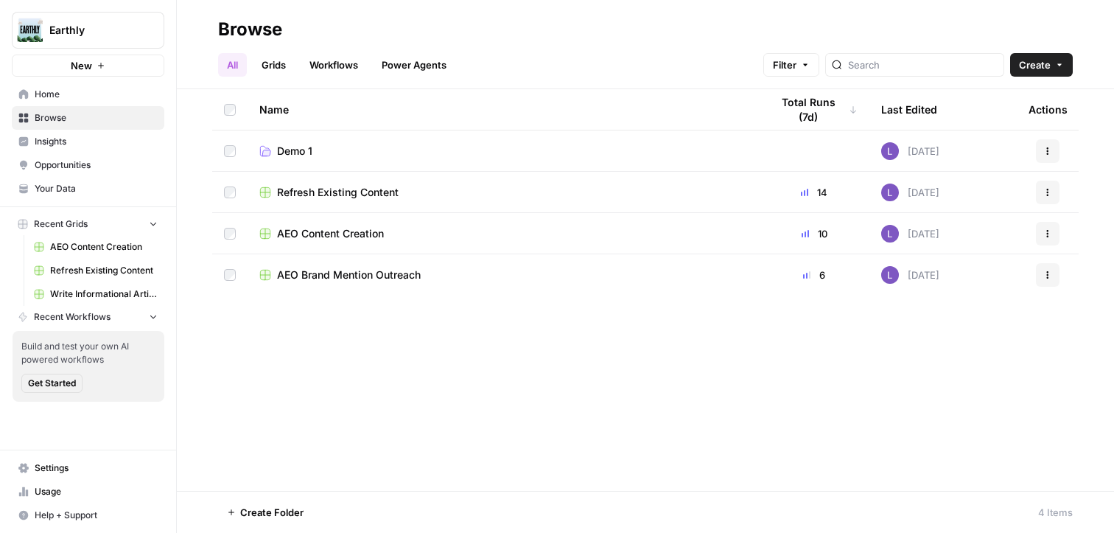
click at [71, 141] on span "Insights" at bounding box center [96, 141] width 123 height 13
